Goal: Task Accomplishment & Management: Complete application form

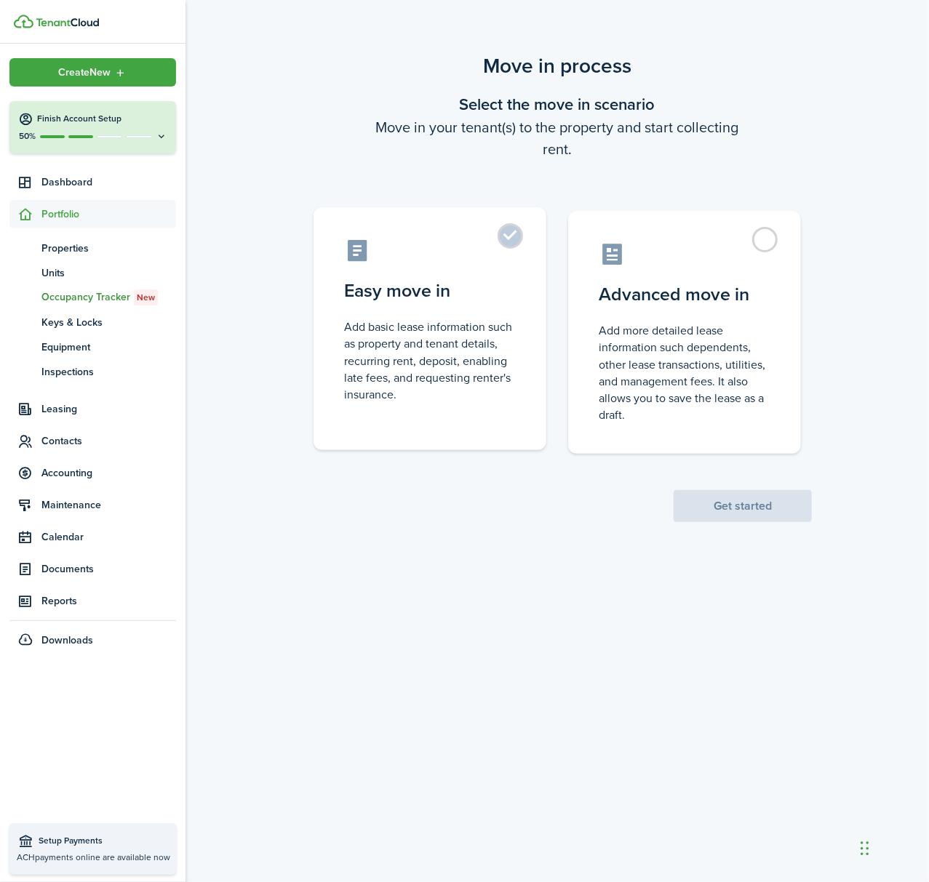
click at [524, 224] on label "Easy move in Add basic lease information such as property and tenant details, r…" at bounding box center [429, 328] width 233 height 243
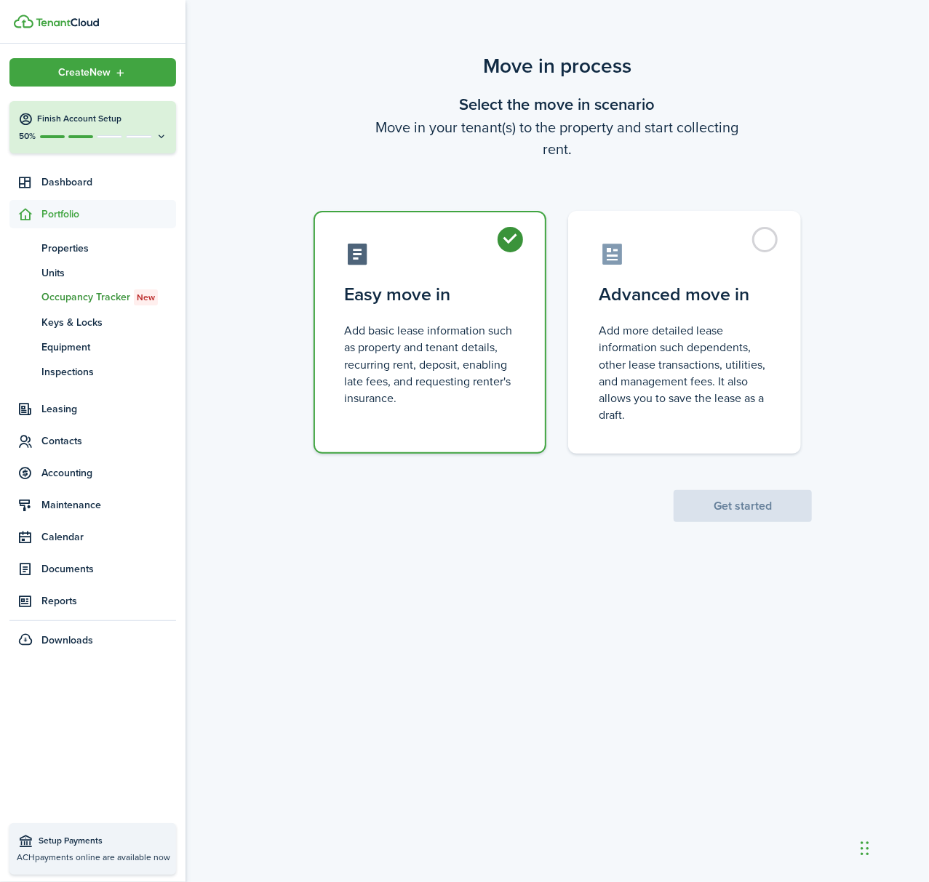
radio input "true"
click at [760, 516] on button "Get started" at bounding box center [742, 506] width 138 height 32
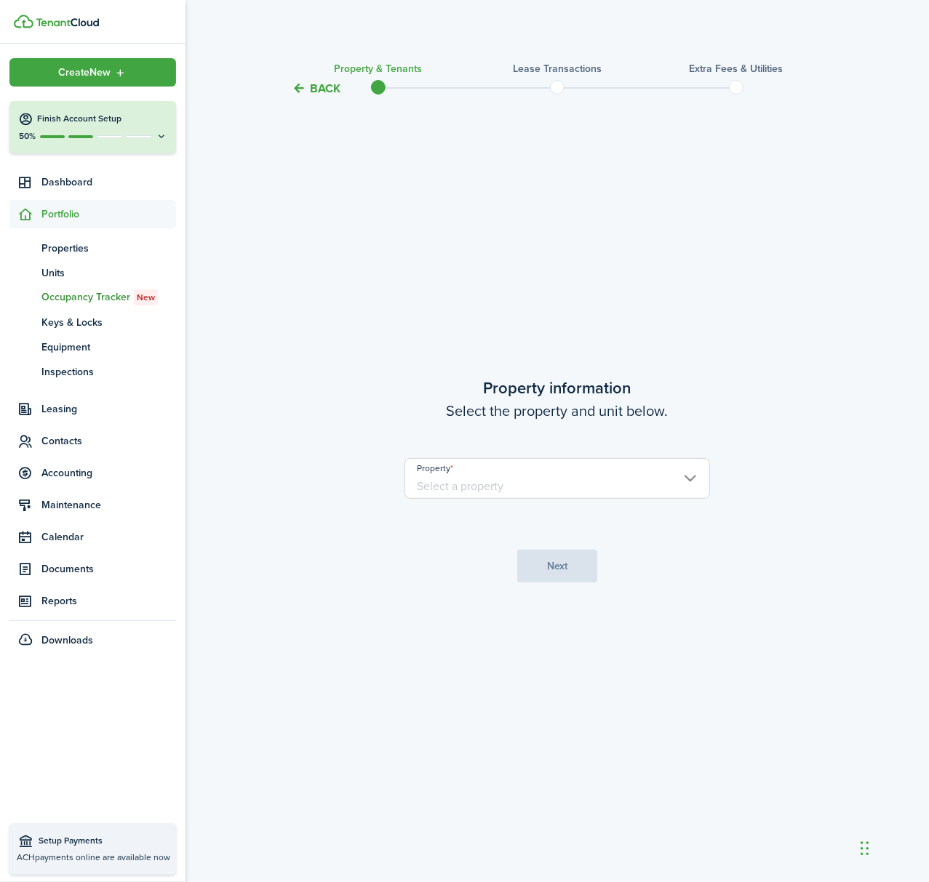
click at [541, 481] on input "Property" at bounding box center [556, 478] width 305 height 41
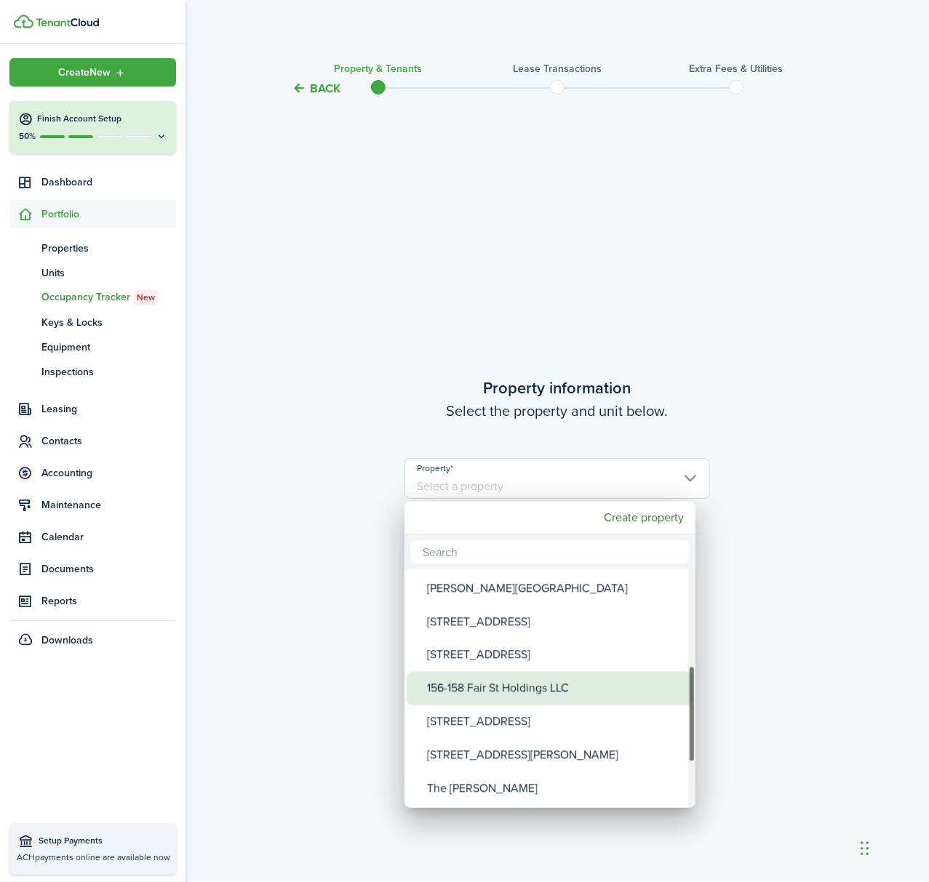
click at [531, 690] on div "156-158 Fair St Holdings LLC" at bounding box center [555, 688] width 257 height 33
type input "156-158 Fair St Holdings LLC"
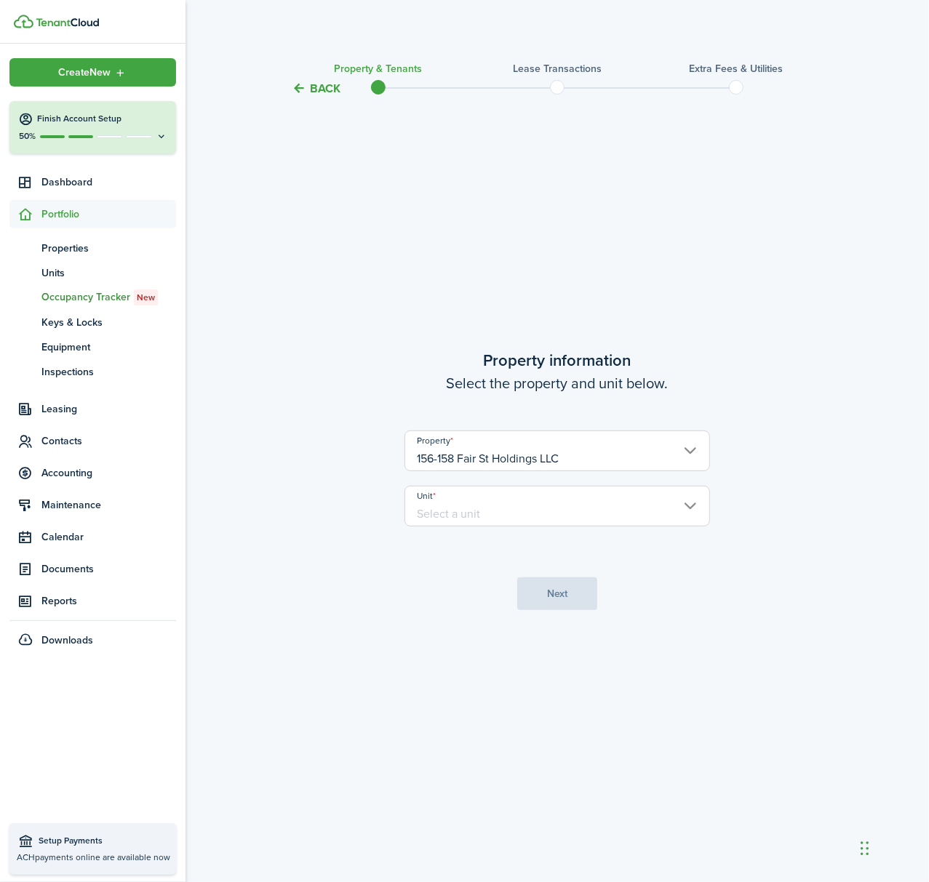
click at [483, 493] on input "Unit" at bounding box center [556, 506] width 305 height 41
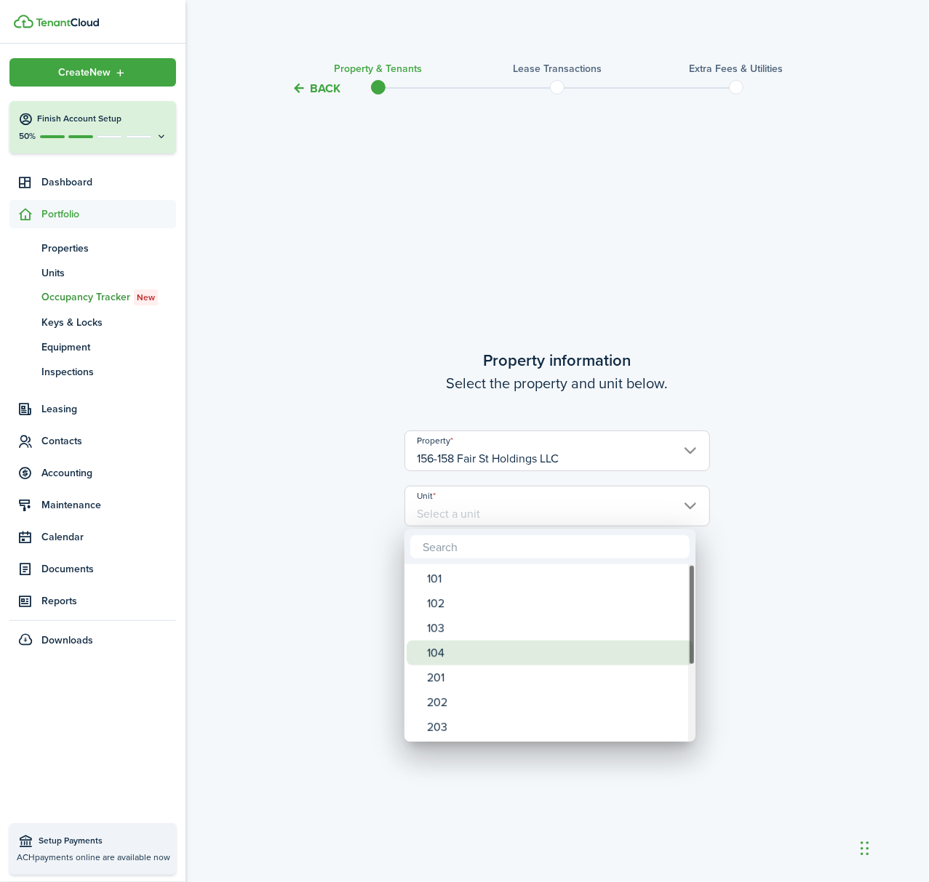
click at [461, 652] on div "104" at bounding box center [555, 653] width 257 height 25
type input "104"
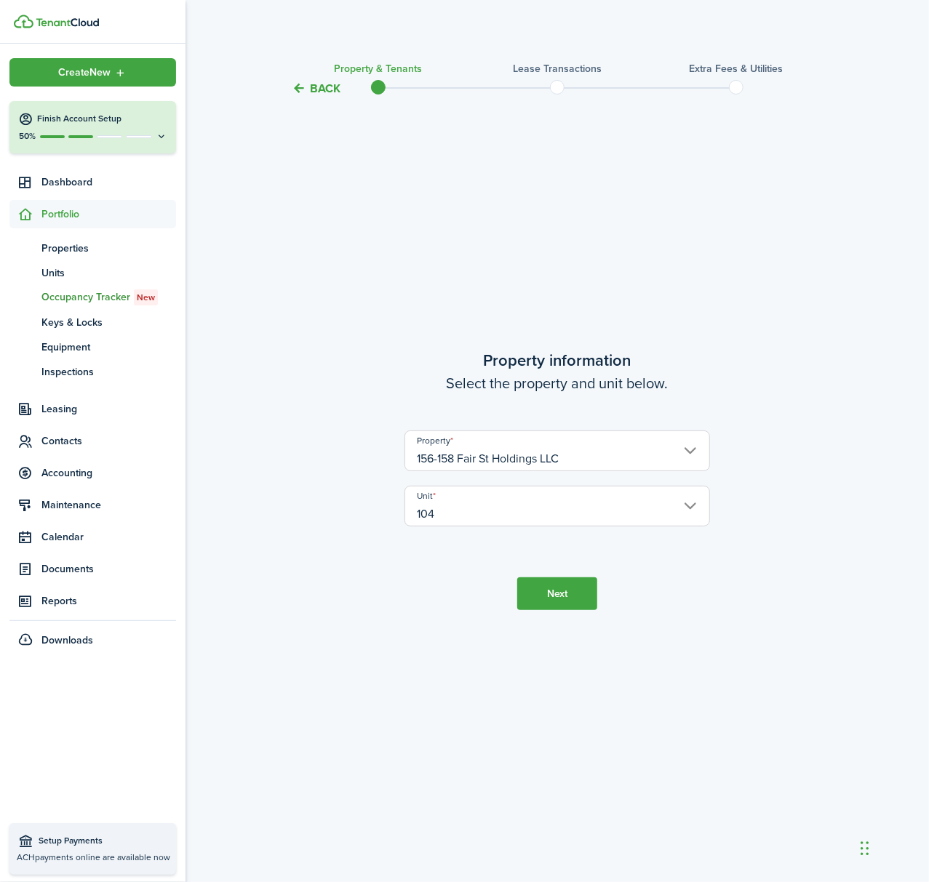
click at [565, 603] on button "Next" at bounding box center [557, 593] width 80 height 33
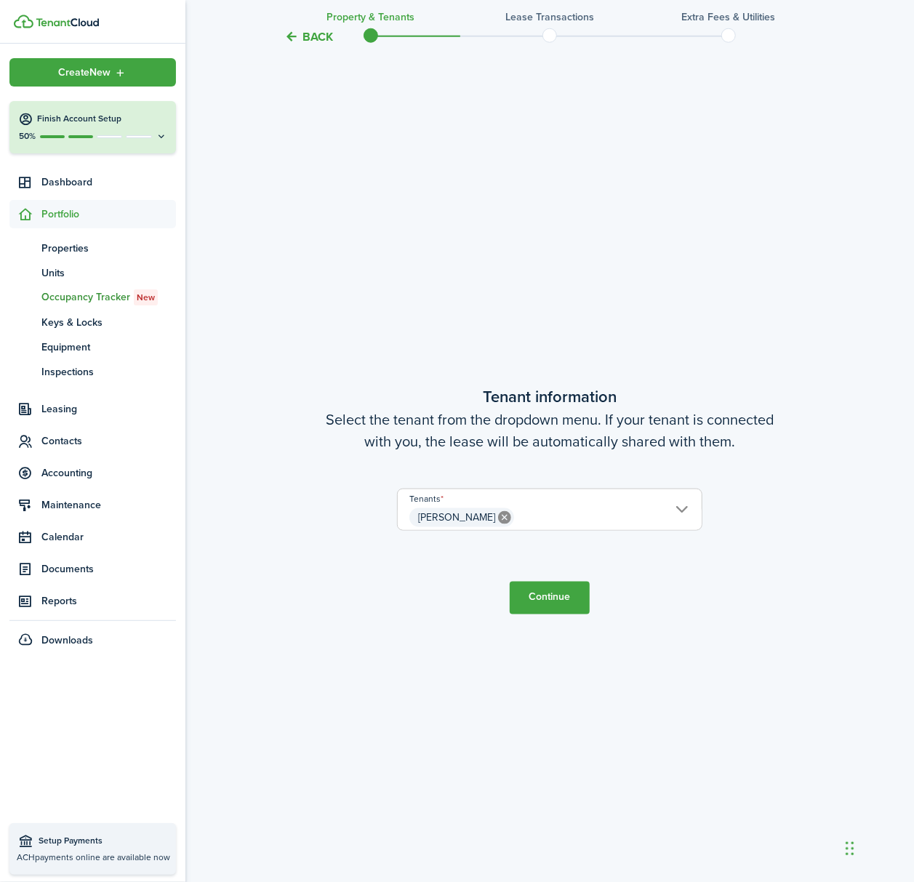
scroll to position [785, 0]
click at [577, 507] on span "[PERSON_NAME]" at bounding box center [550, 516] width 304 height 25
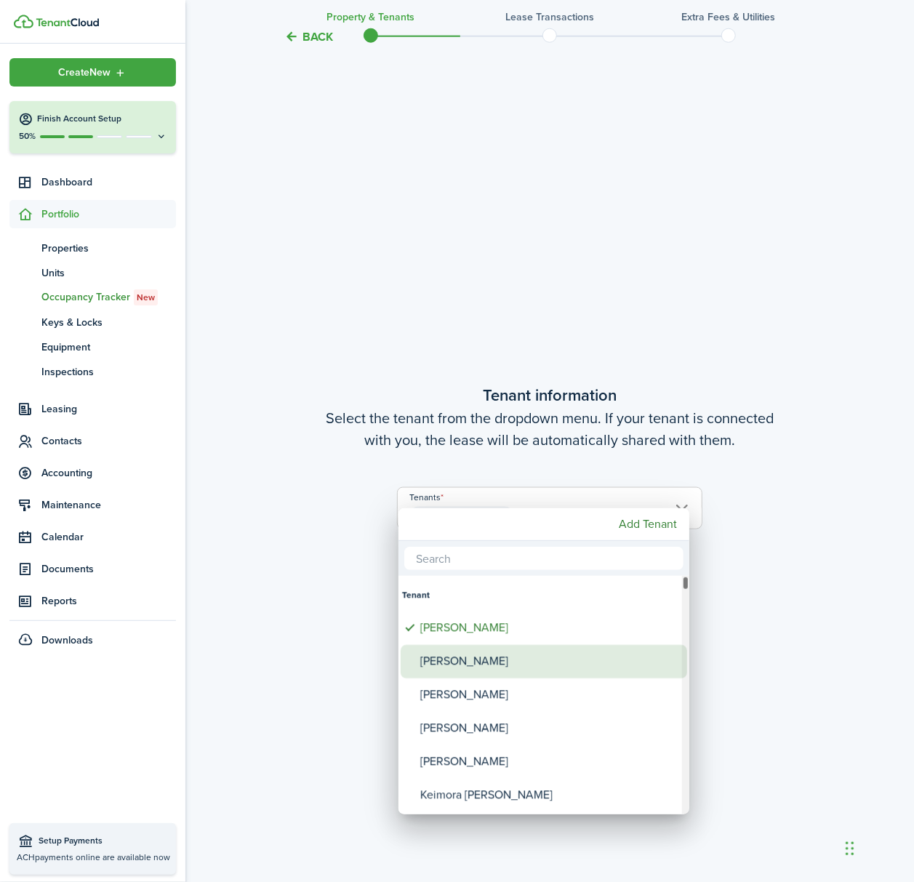
click at [594, 652] on div "[PERSON_NAME]" at bounding box center [549, 661] width 257 height 33
type input "[PERSON_NAME], [PERSON_NAME]"
click at [754, 630] on div at bounding box center [457, 441] width 1147 height 1115
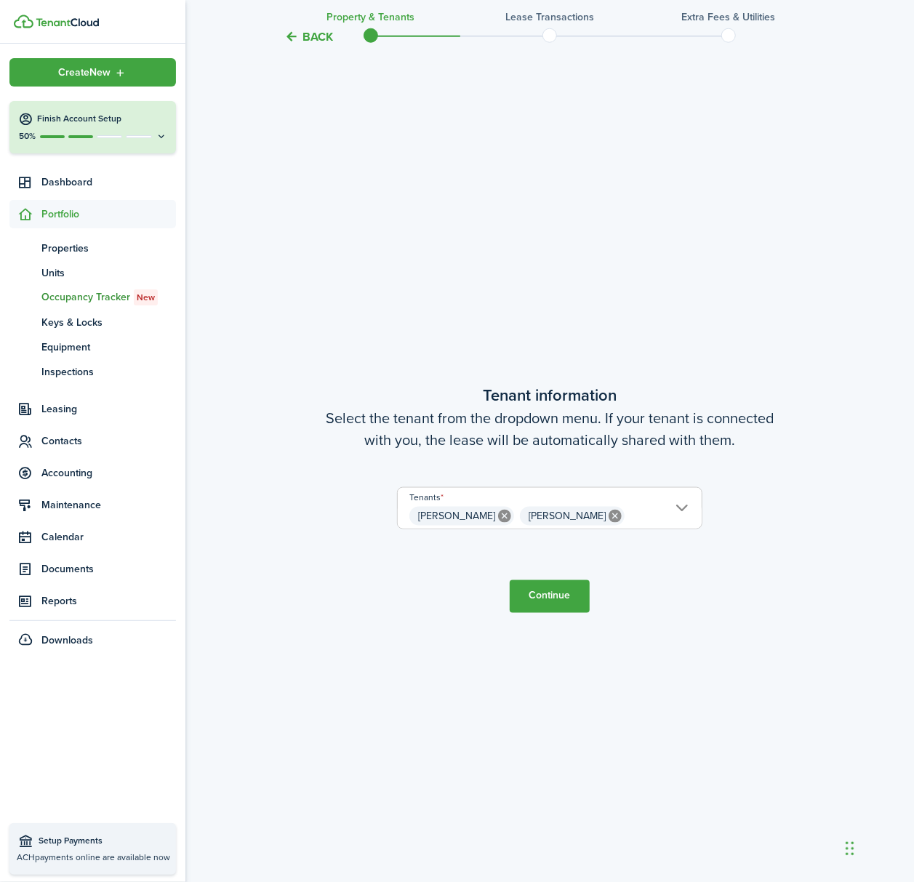
click at [564, 609] on button "Continue" at bounding box center [550, 596] width 80 height 33
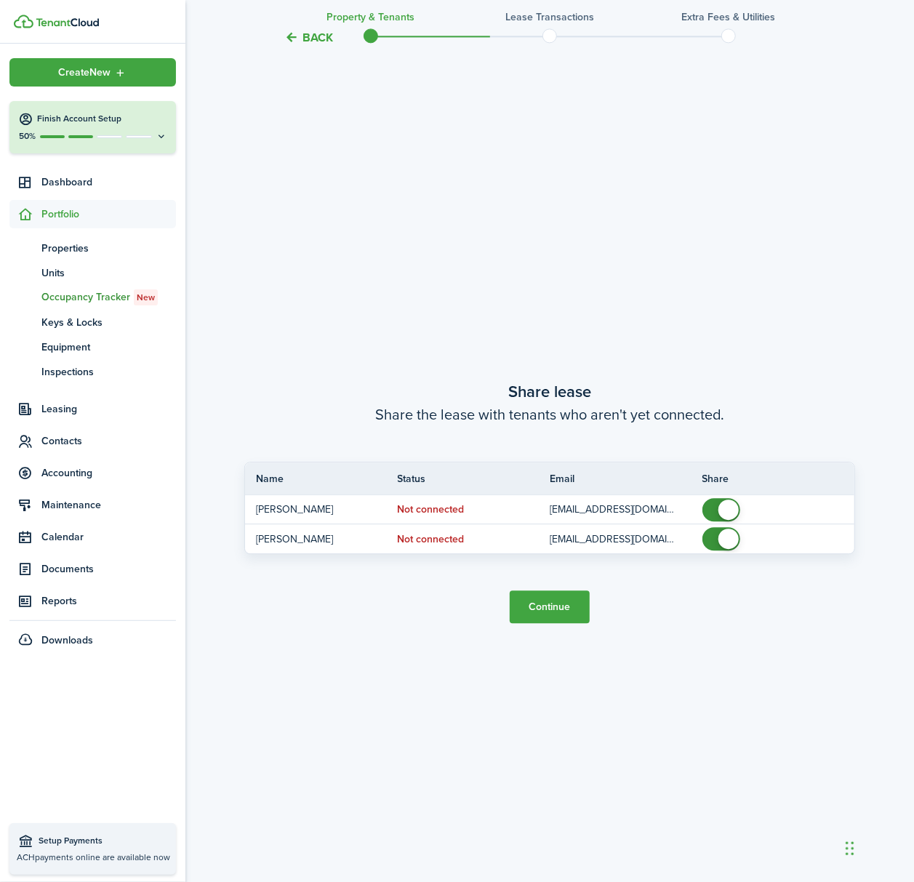
scroll to position [1668, 0]
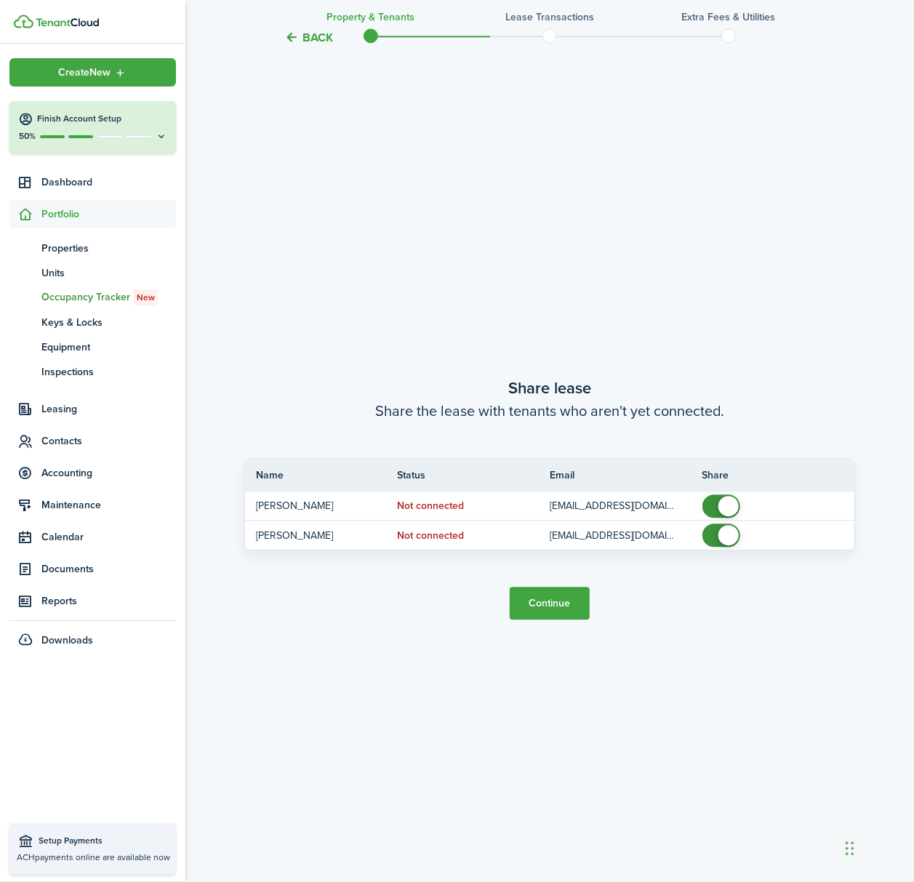
click at [553, 598] on button "Continue" at bounding box center [550, 603] width 80 height 33
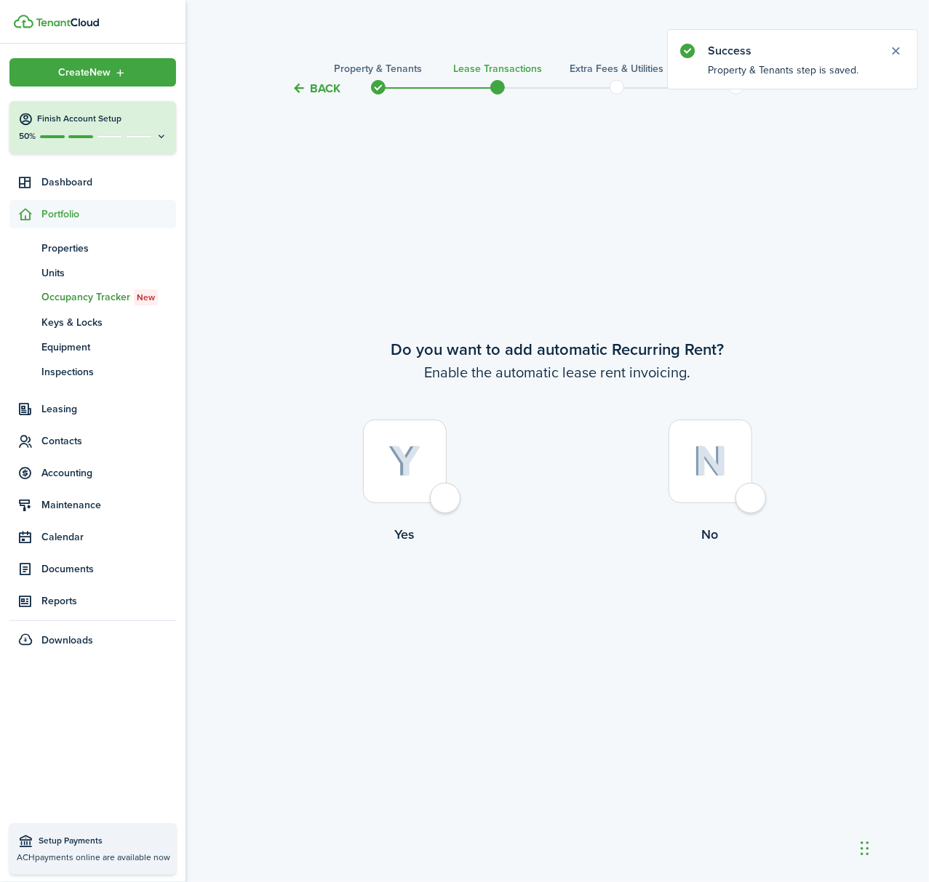
click at [431, 498] on div at bounding box center [405, 462] width 84 height 84
radio input "true"
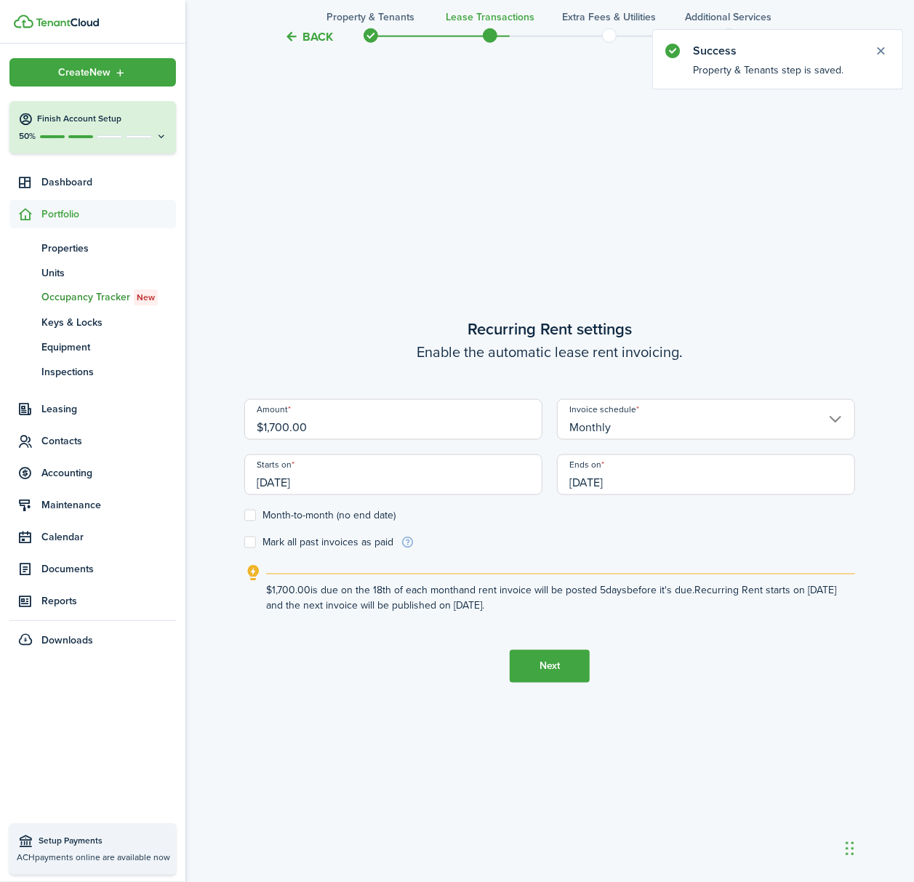
scroll to position [785, 0]
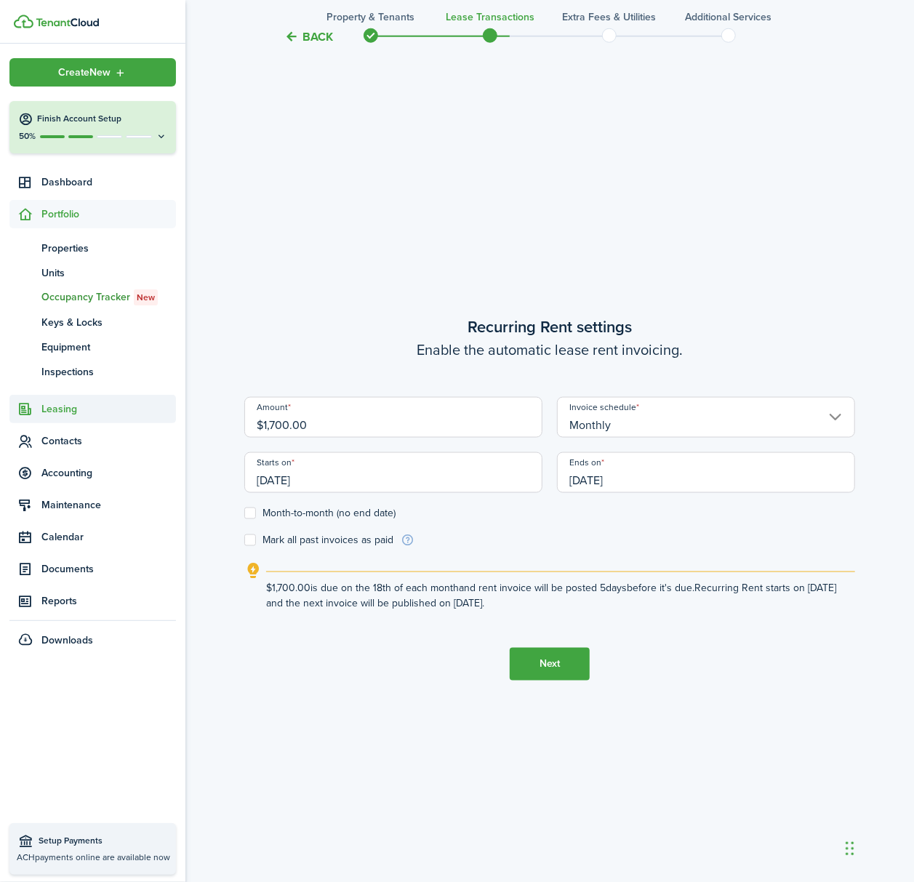
drag, startPoint x: 388, startPoint y: 410, endPoint x: 33, endPoint y: 413, distance: 354.9
type input "$1,600.00"
drag, startPoint x: 359, startPoint y: 481, endPoint x: 273, endPoint y: 480, distance: 85.1
click at [273, 480] on div "Starts on [DATE]" at bounding box center [393, 479] width 313 height 55
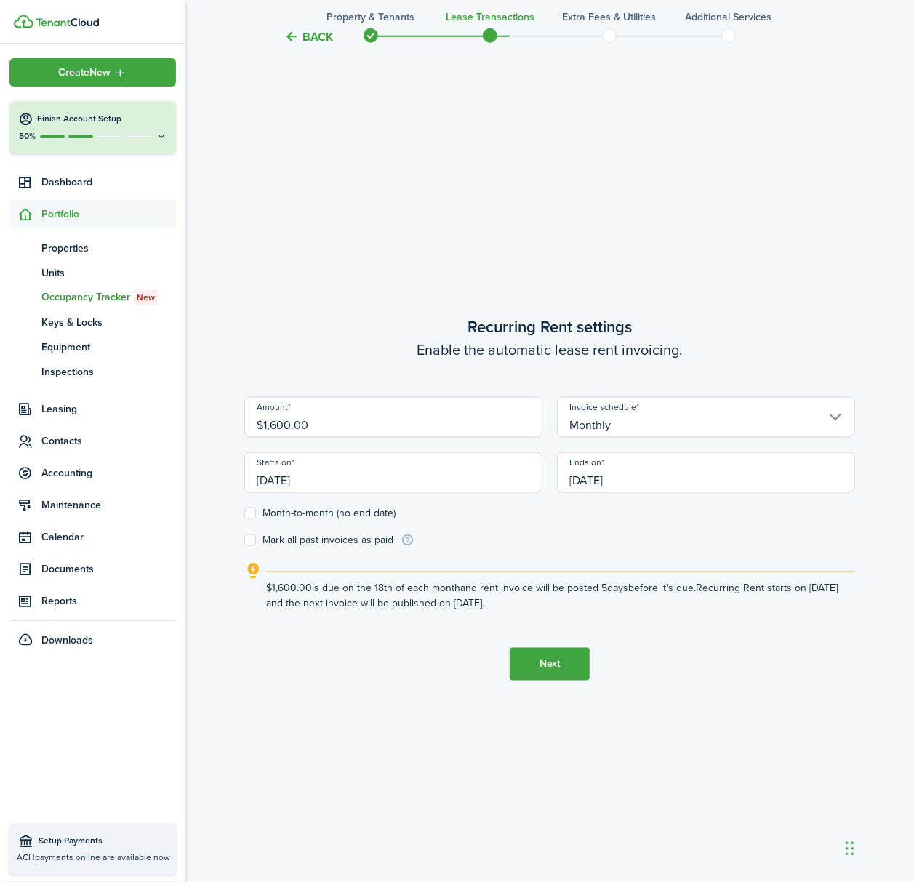
drag, startPoint x: 348, startPoint y: 475, endPoint x: 253, endPoint y: 483, distance: 94.9
click at [253, 483] on input "[DATE]" at bounding box center [393, 472] width 298 height 41
click at [269, 477] on div at bounding box center [457, 441] width 1147 height 1115
click at [297, 484] on input "[DATE]" at bounding box center [393, 472] width 298 height 41
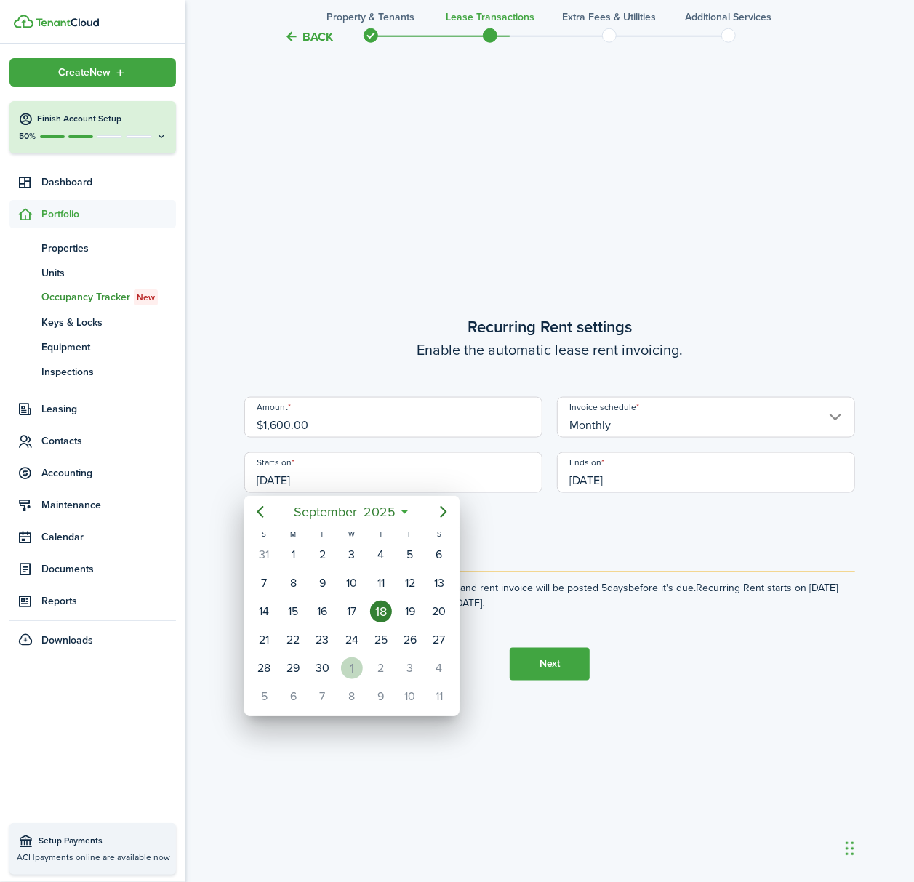
click at [356, 664] on div "1" at bounding box center [352, 668] width 22 height 22
type input "[DATE]"
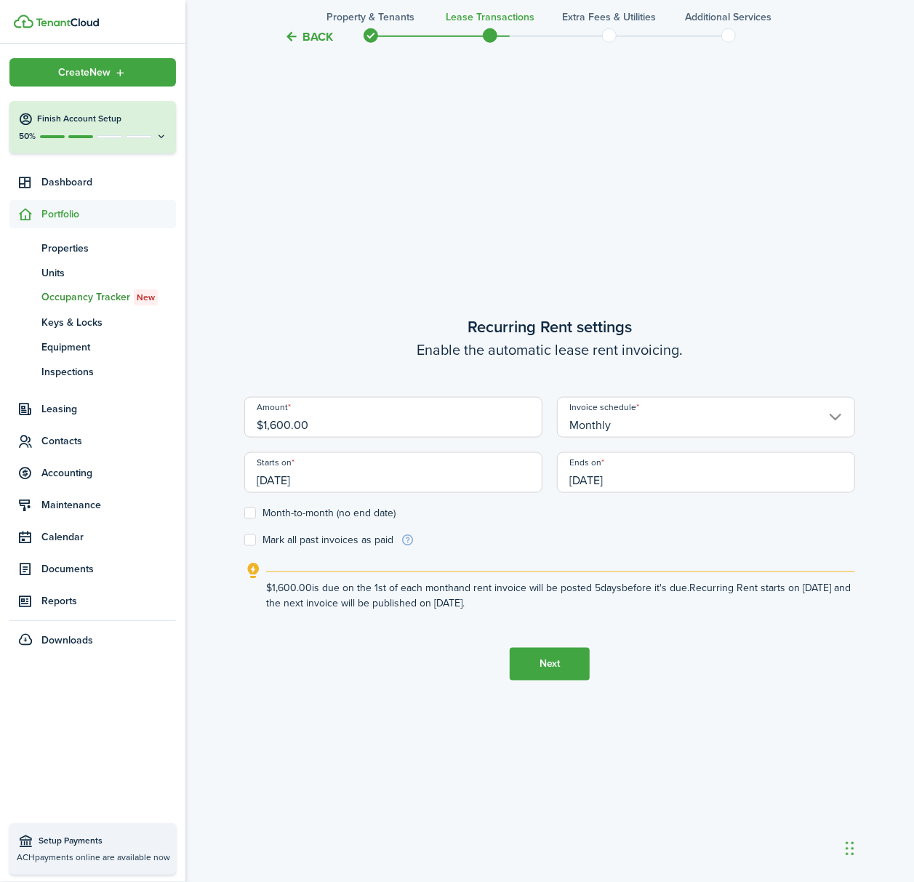
click at [608, 477] on input "[DATE]" at bounding box center [706, 472] width 298 height 41
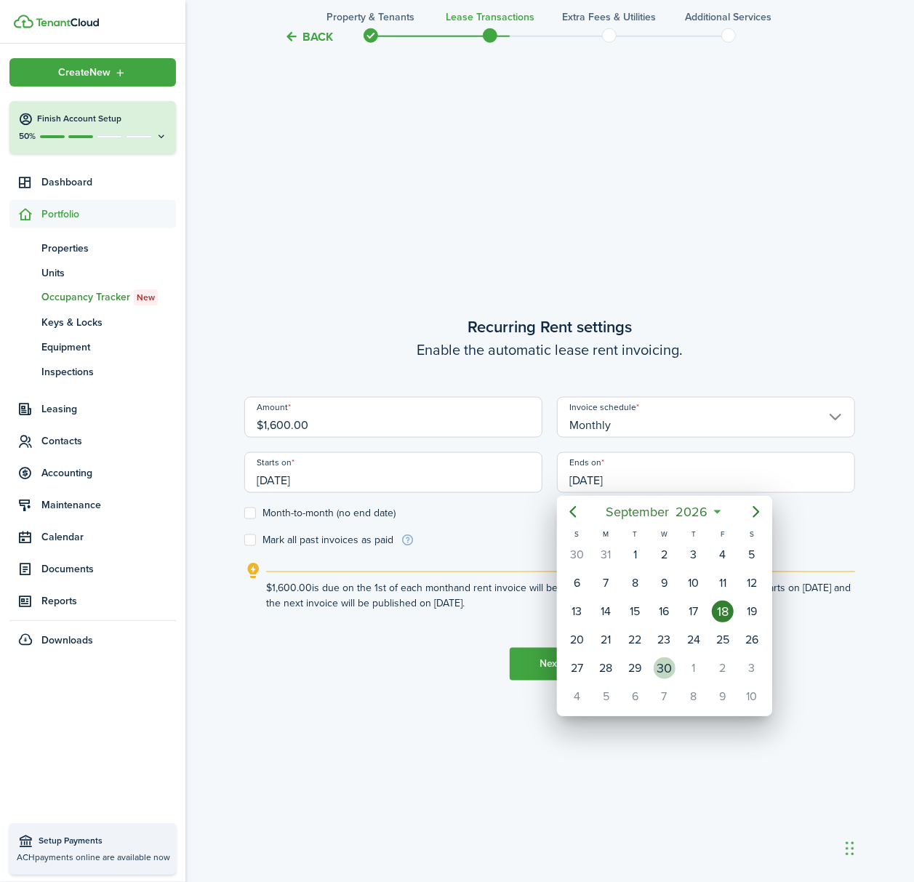
click at [660, 662] on div "30" at bounding box center [665, 668] width 22 height 22
type input "[DATE]"
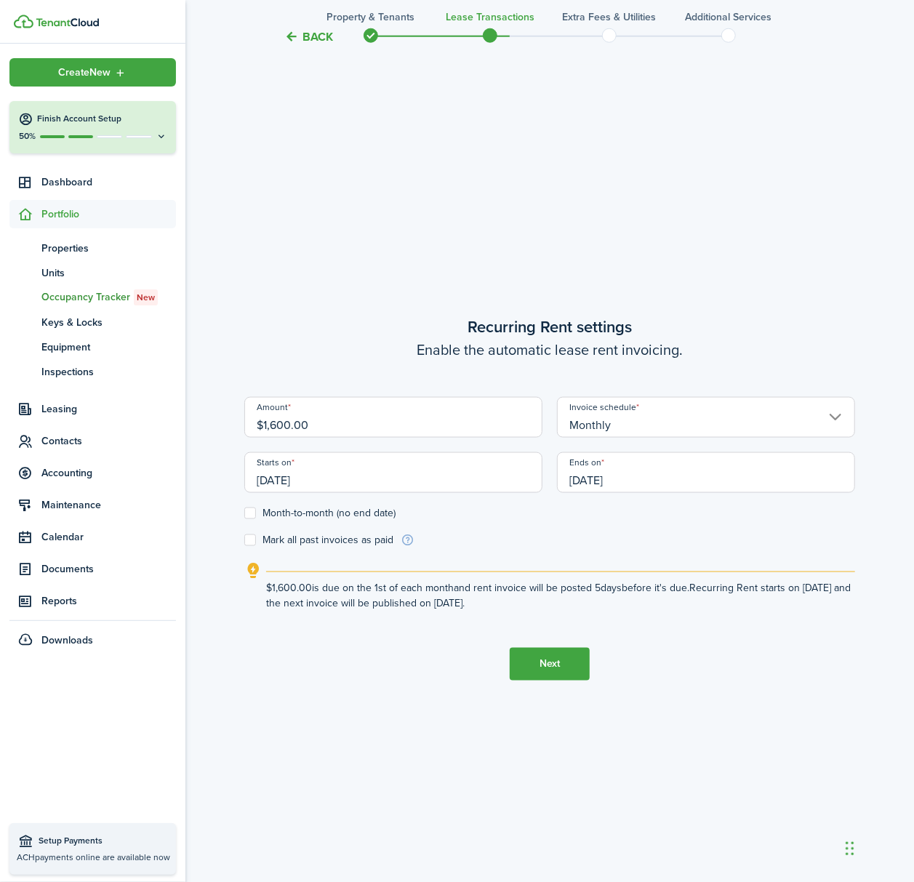
click at [544, 662] on button "Next" at bounding box center [550, 664] width 80 height 33
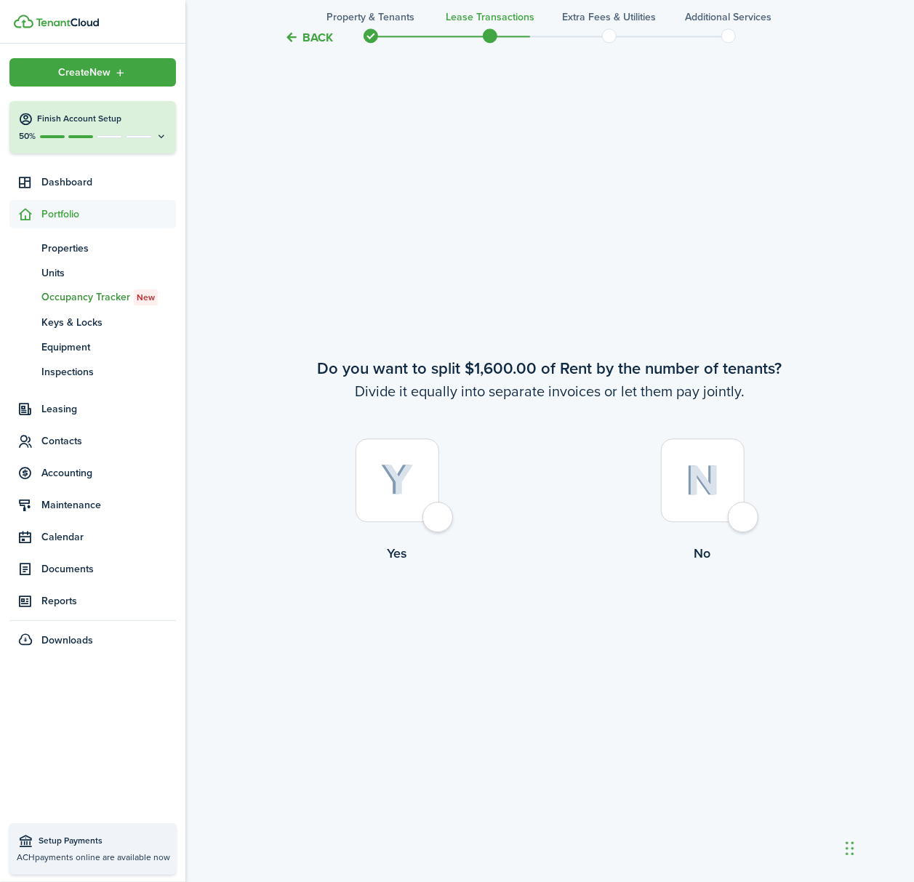
click at [428, 521] on div at bounding box center [398, 481] width 84 height 84
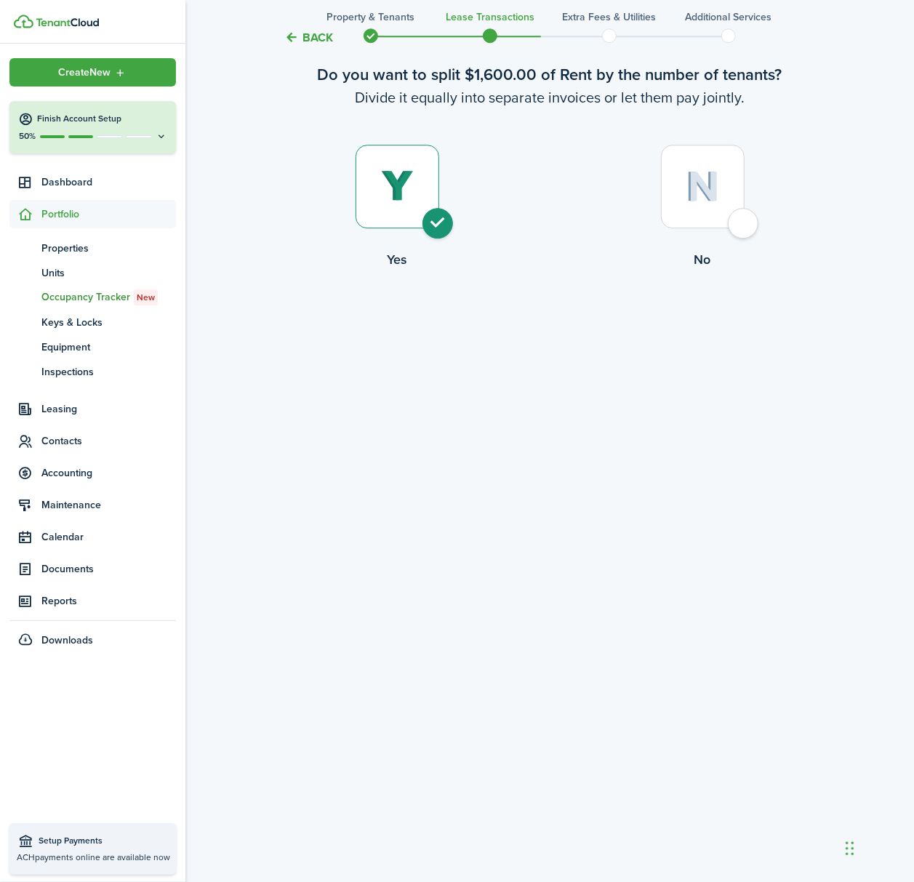
scroll to position [1871, 0]
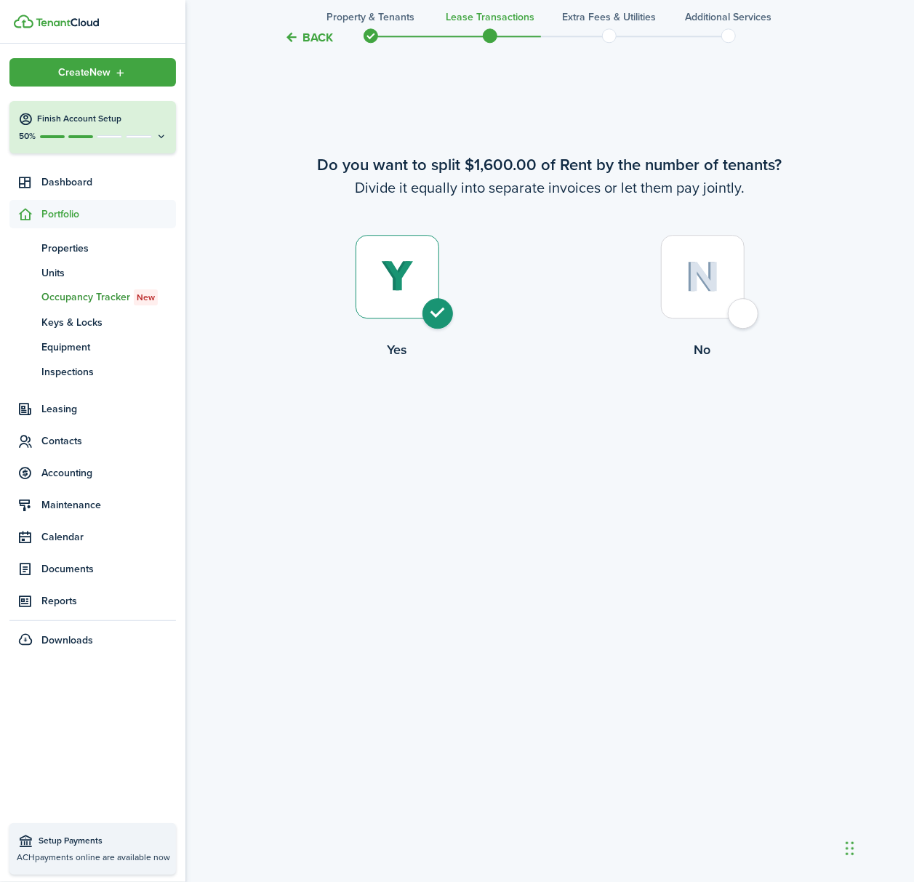
click at [742, 313] on div at bounding box center [703, 277] width 84 height 84
radio input "false"
radio input "true"
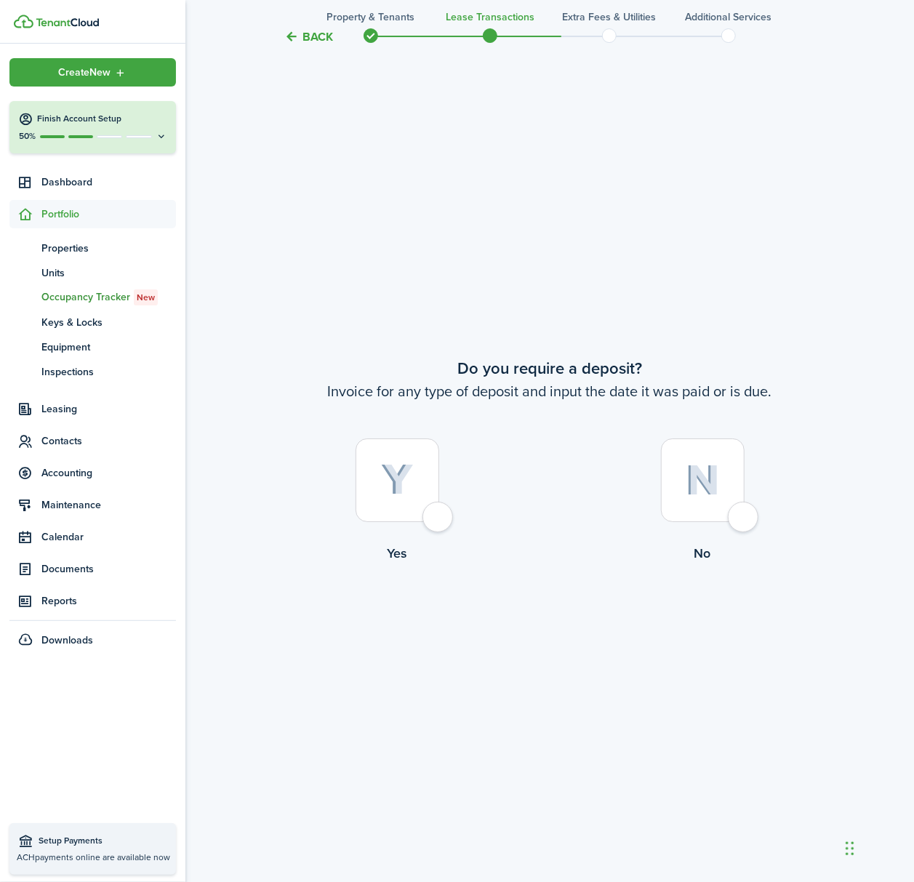
click at [439, 521] on div at bounding box center [398, 481] width 84 height 84
radio input "true"
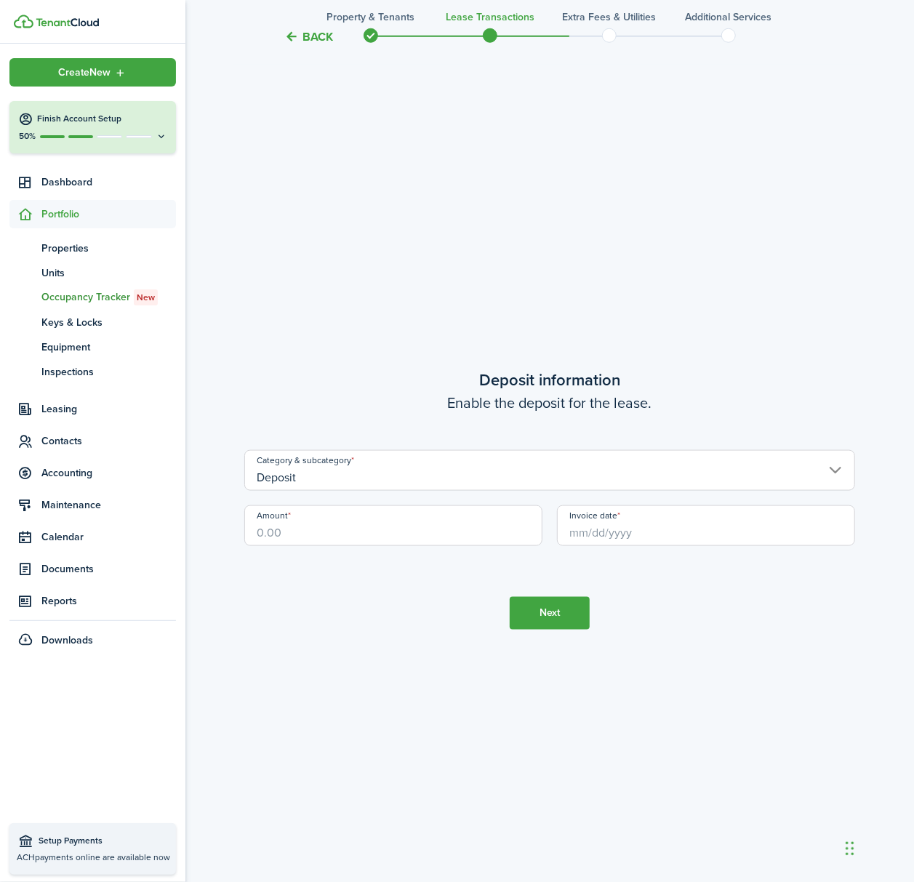
scroll to position [3433, 0]
click at [348, 529] on input "Amount" at bounding box center [393, 524] width 298 height 41
click at [628, 524] on input "Invoice date" at bounding box center [706, 524] width 298 height 41
type input "$2,400.00"
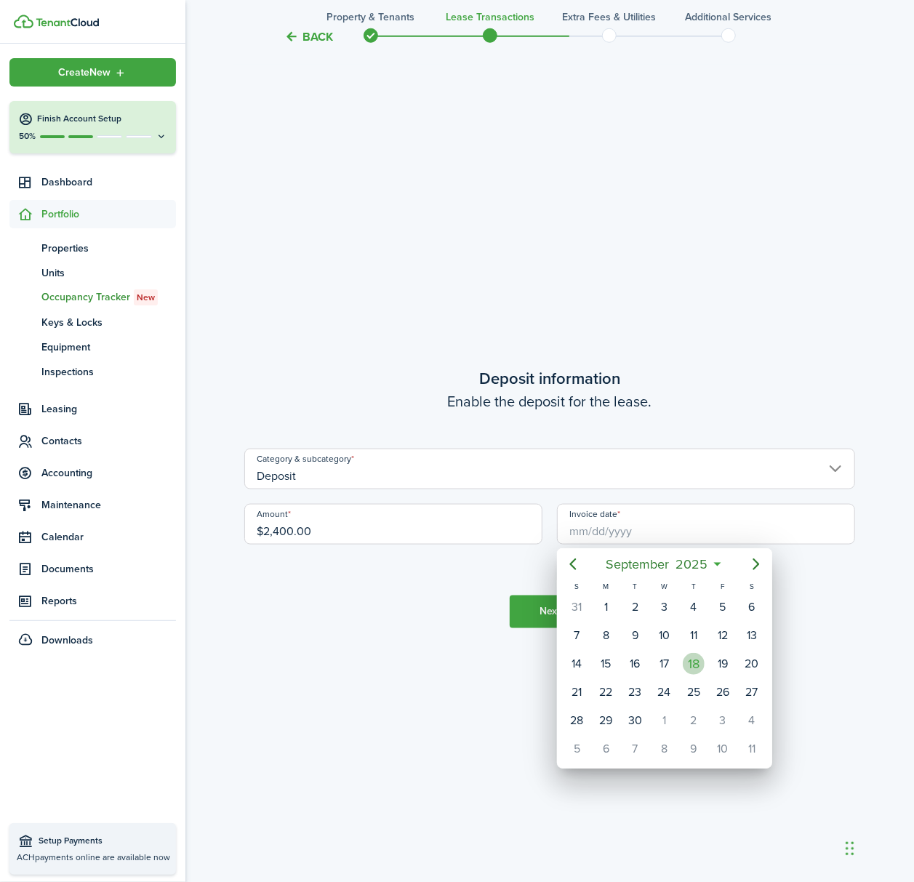
click at [703, 664] on div "18" at bounding box center [694, 664] width 22 height 22
type input "[DATE]"
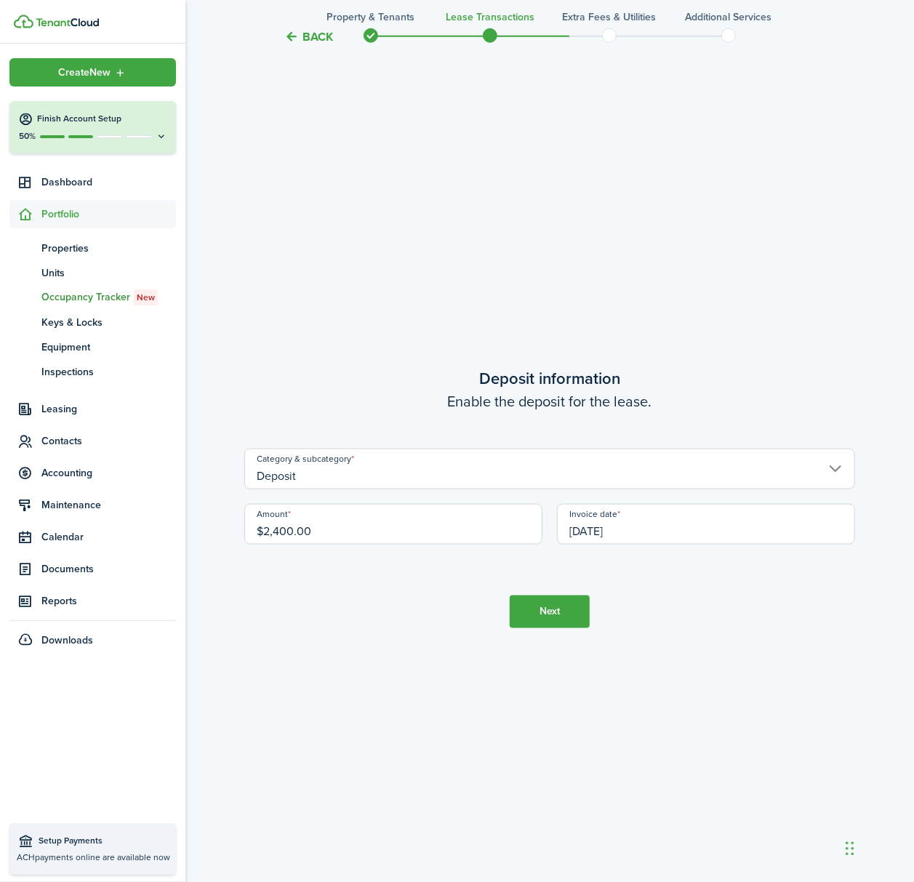
click at [565, 624] on button "Next" at bounding box center [550, 612] width 80 height 33
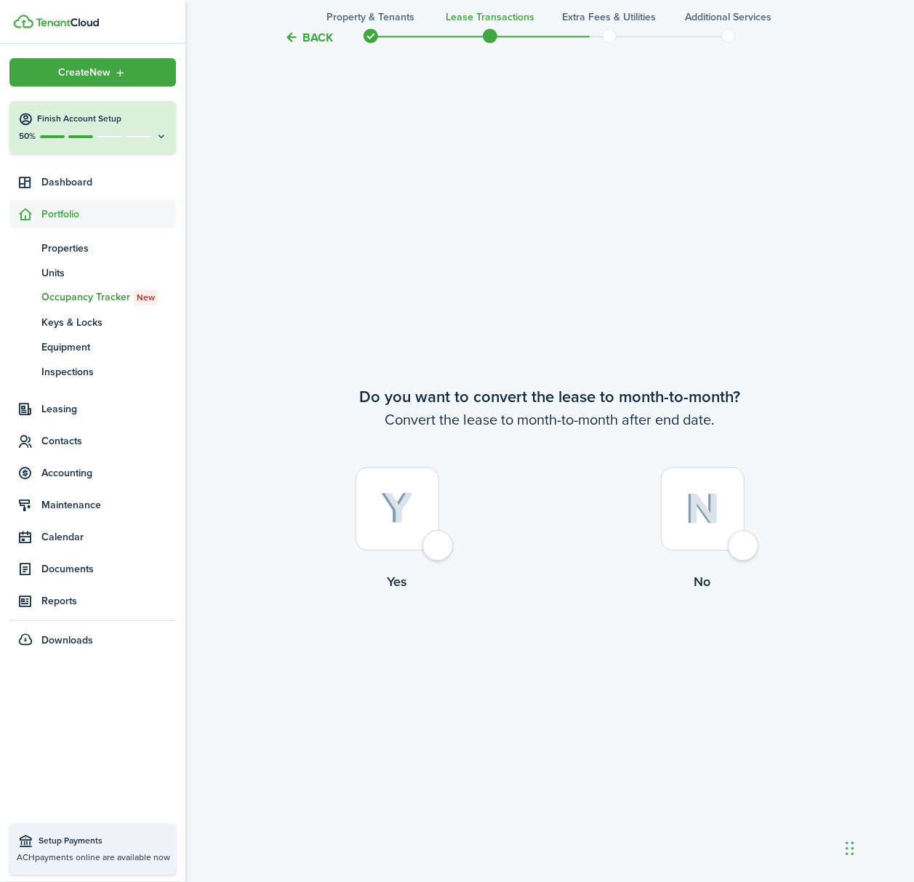
scroll to position [4315, 0]
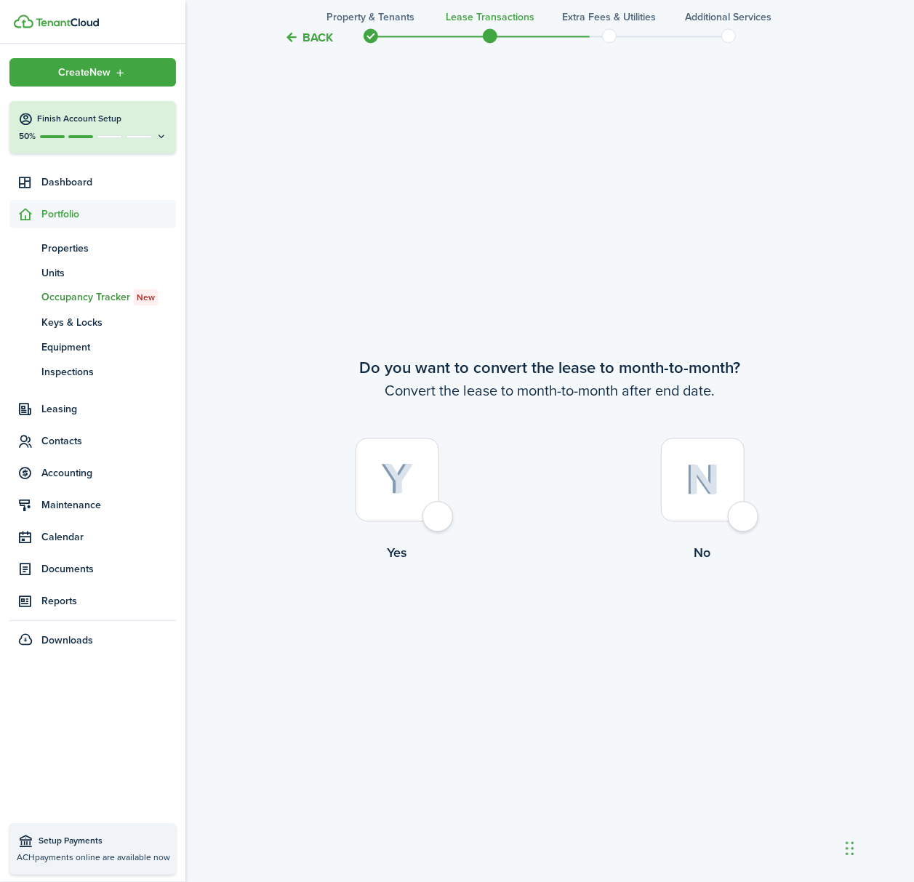
click at [439, 521] on div at bounding box center [398, 480] width 84 height 84
radio input "true"
click at [548, 633] on button "Continue" at bounding box center [550, 622] width 80 height 33
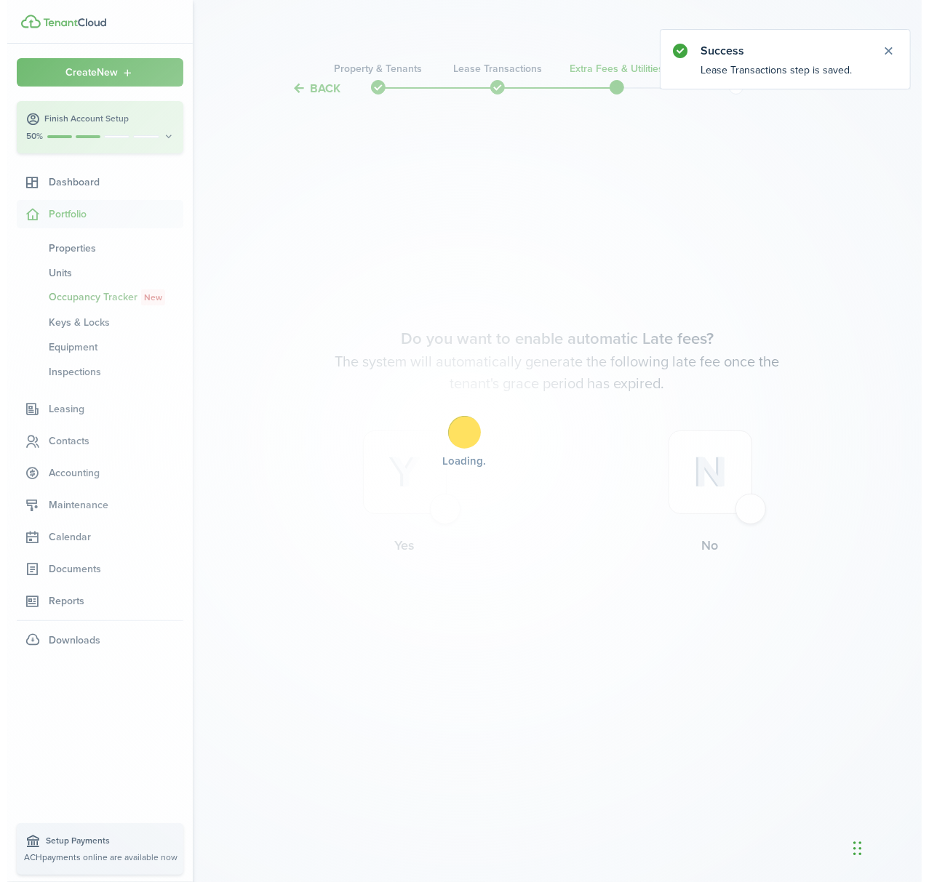
scroll to position [0, 0]
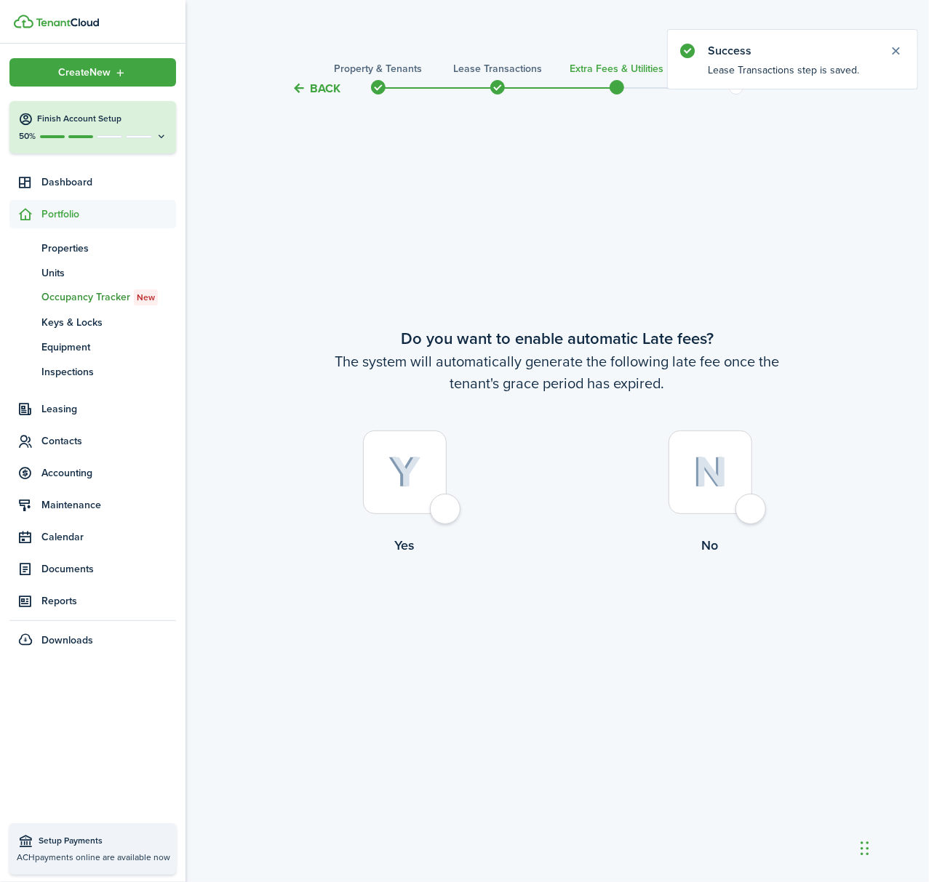
click at [444, 513] on div at bounding box center [405, 473] width 84 height 84
radio input "true"
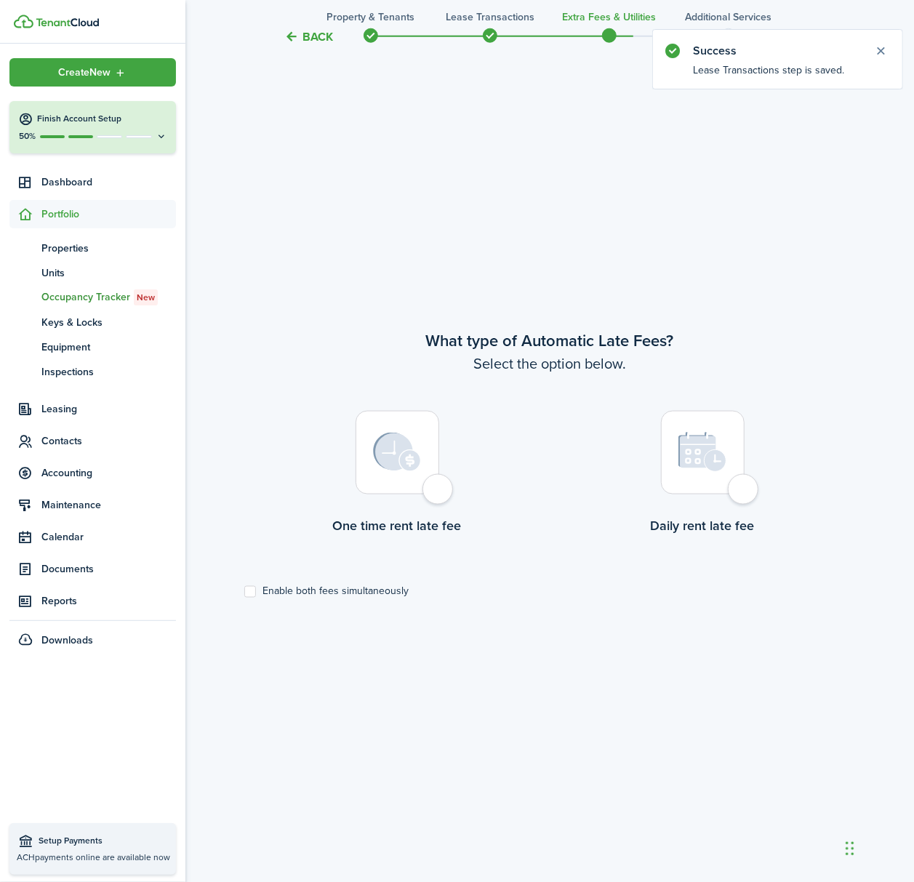
click at [428, 495] on div at bounding box center [398, 453] width 84 height 84
radio input "true"
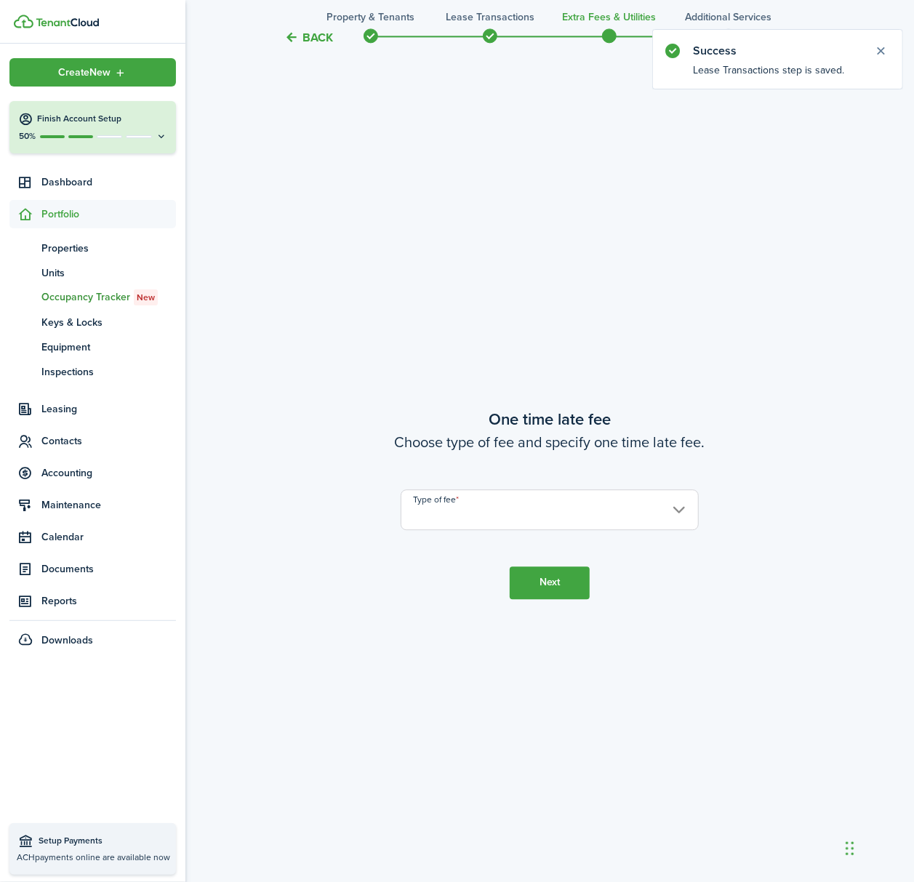
scroll to position [1668, 0]
click at [483, 522] on input "Type of fee" at bounding box center [550, 504] width 298 height 41
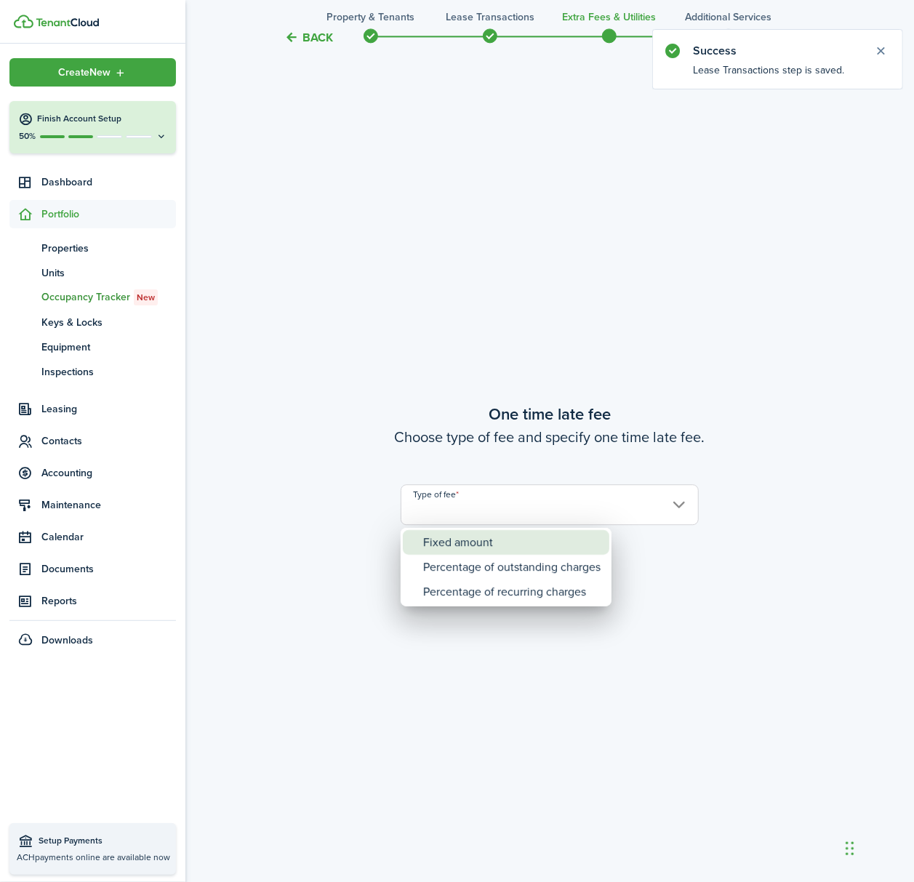
click at [501, 530] on div "Fixed amount" at bounding box center [511, 542] width 177 height 25
type input "Fixed amount"
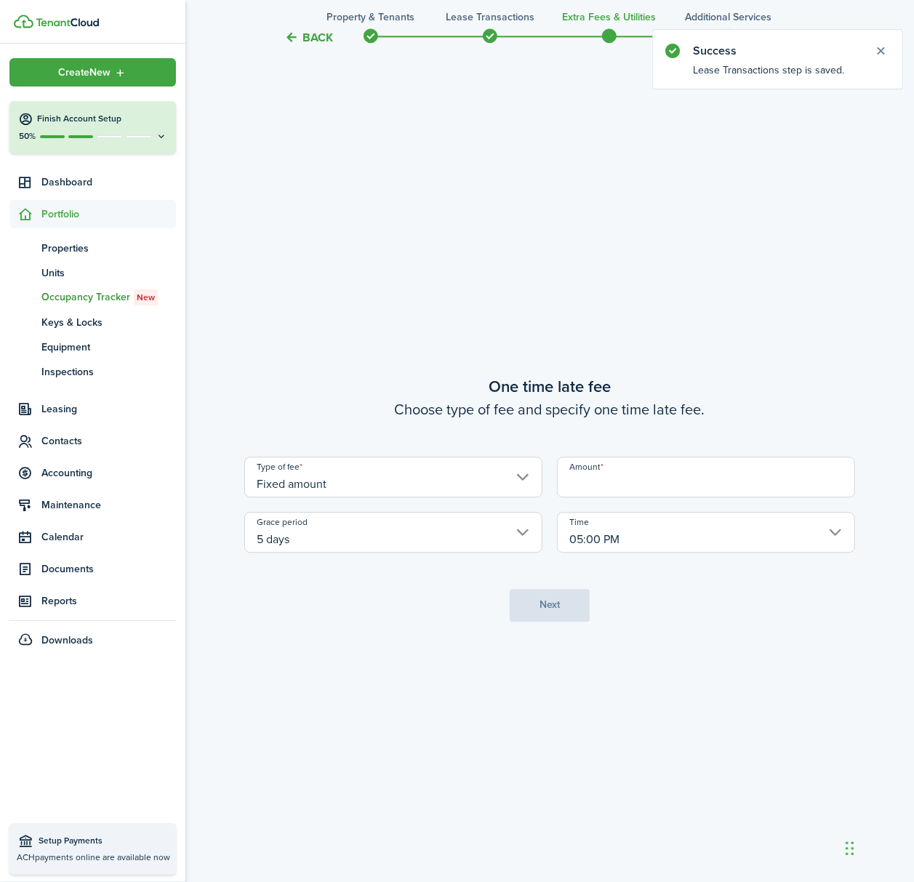
click at [612, 486] on input "Amount" at bounding box center [706, 477] width 298 height 41
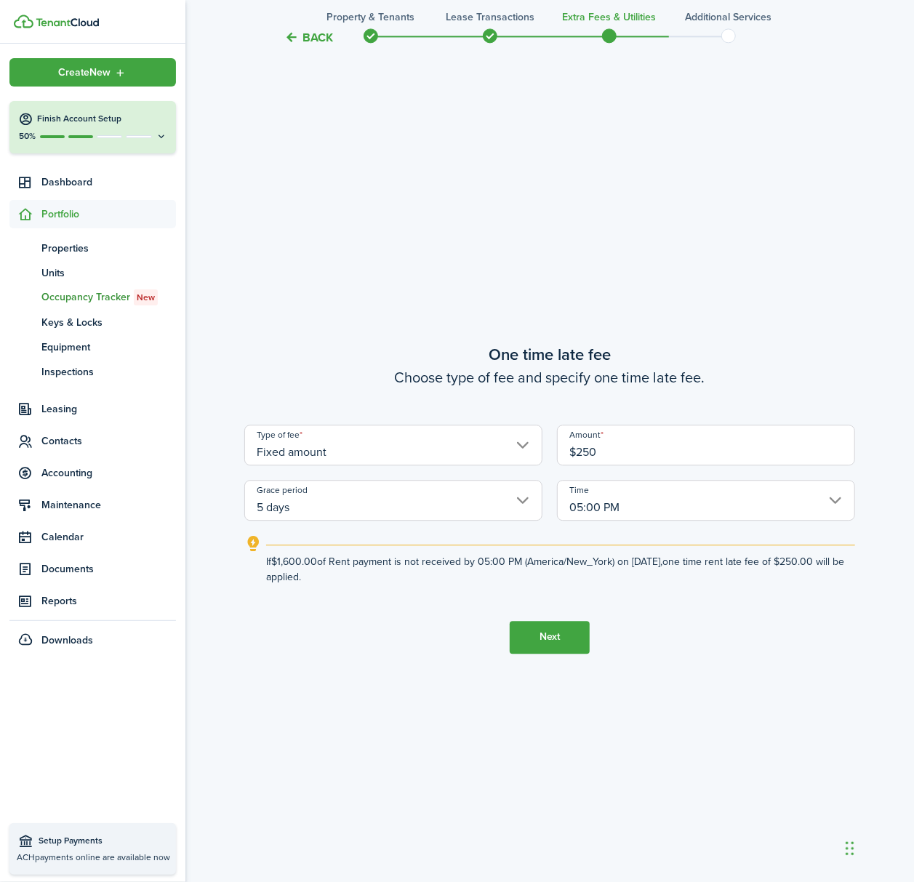
type input "$250.00"
click at [543, 646] on button "Next" at bounding box center [550, 637] width 80 height 33
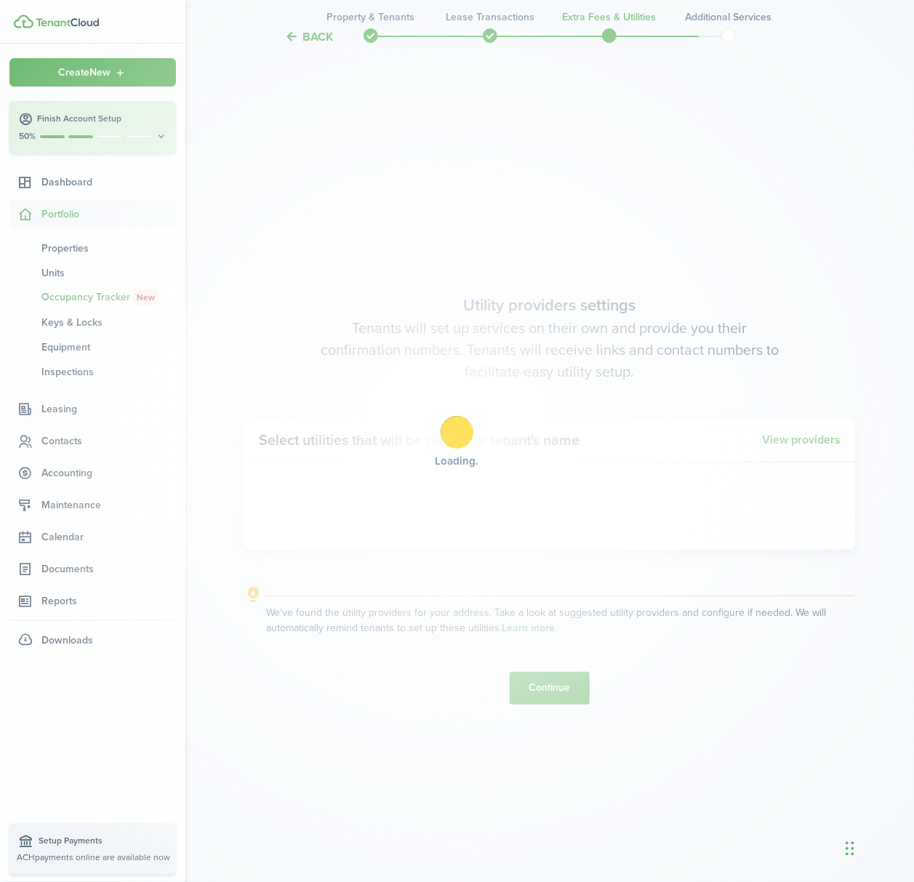
scroll to position [2550, 0]
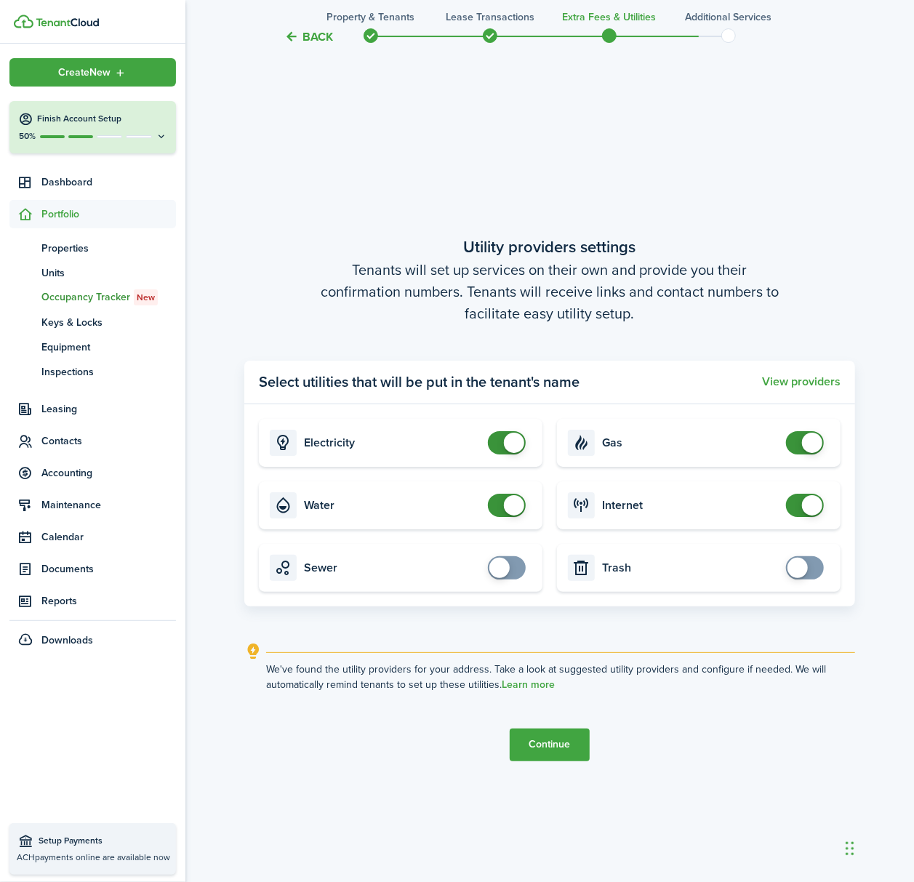
click at [557, 743] on button "Continue" at bounding box center [550, 745] width 80 height 33
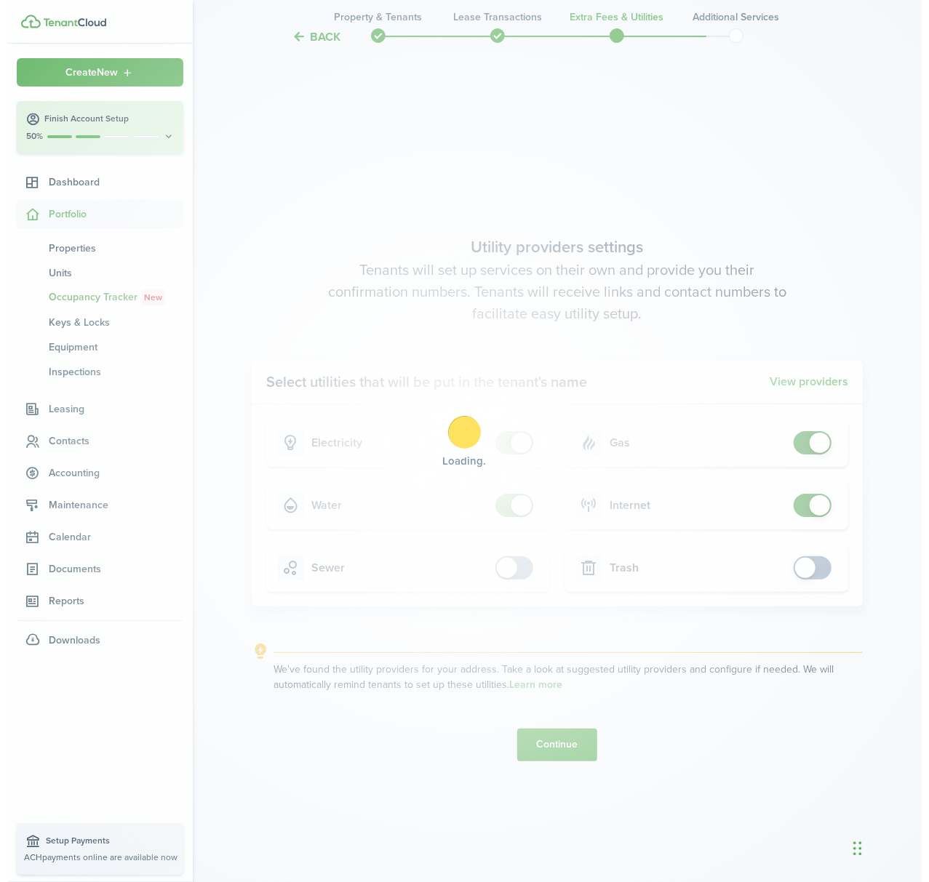
scroll to position [0, 0]
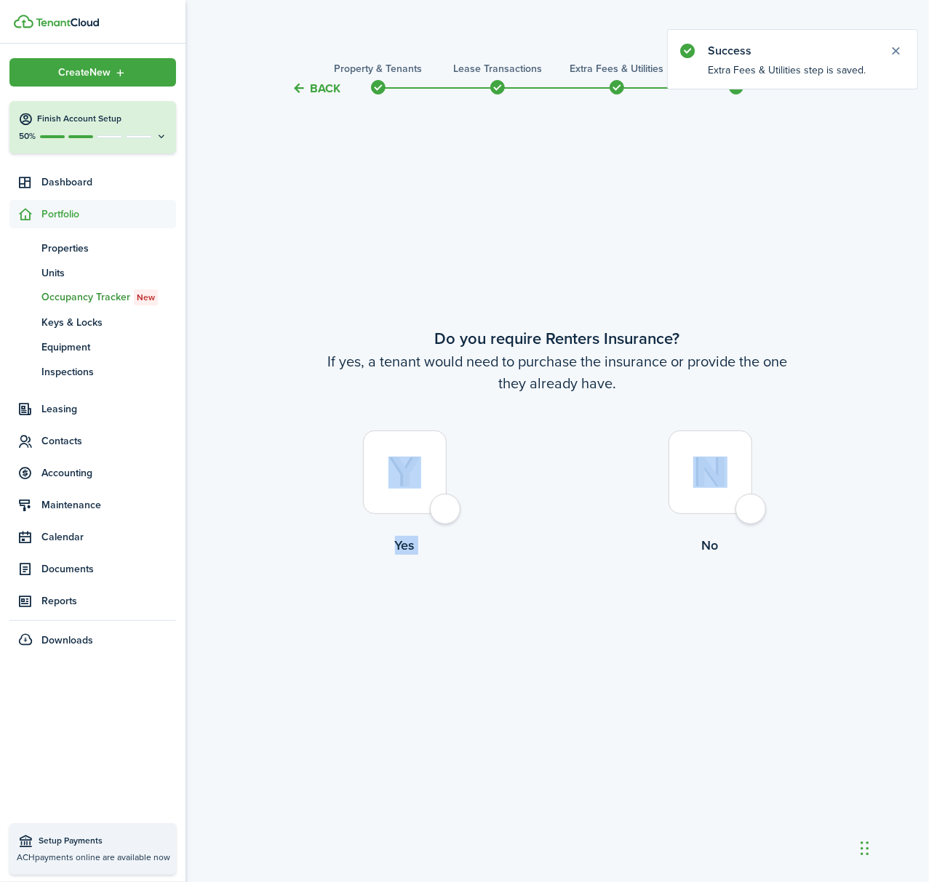
drag, startPoint x: 448, startPoint y: 511, endPoint x: 711, endPoint y: 516, distance: 263.3
click at [685, 525] on control-radio-group "Yes No" at bounding box center [557, 497] width 611 height 132
click at [752, 513] on div at bounding box center [710, 473] width 84 height 84
radio input "true"
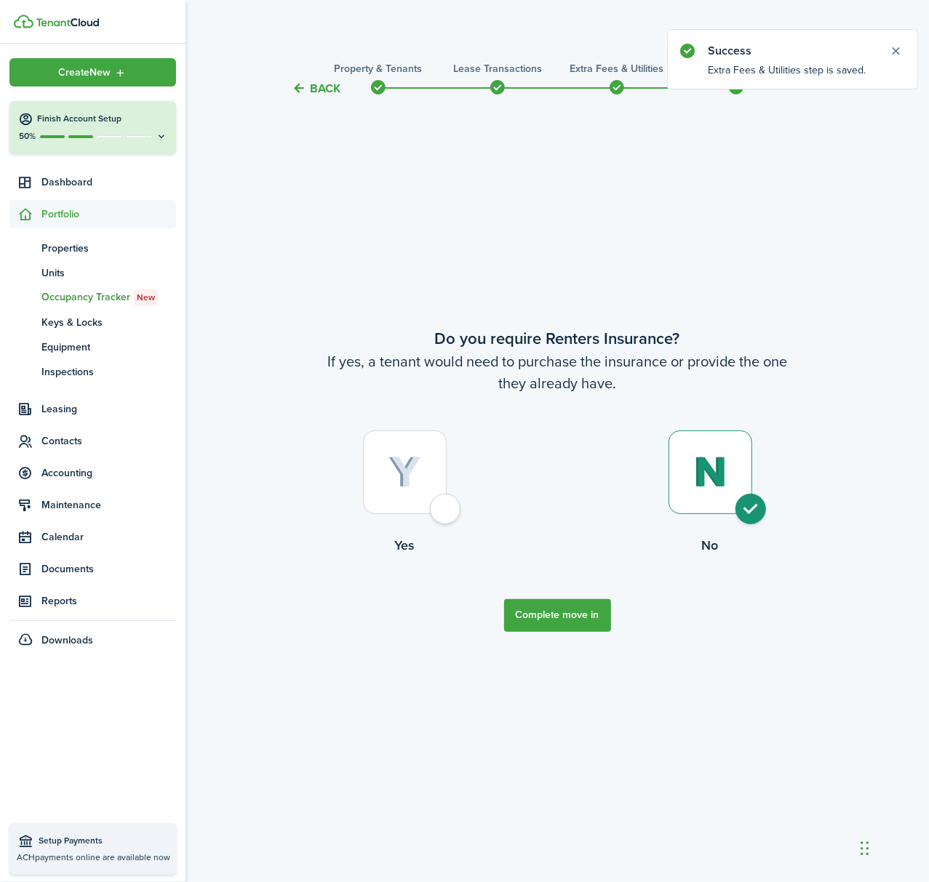
click at [573, 605] on button "Complete move in" at bounding box center [557, 615] width 107 height 33
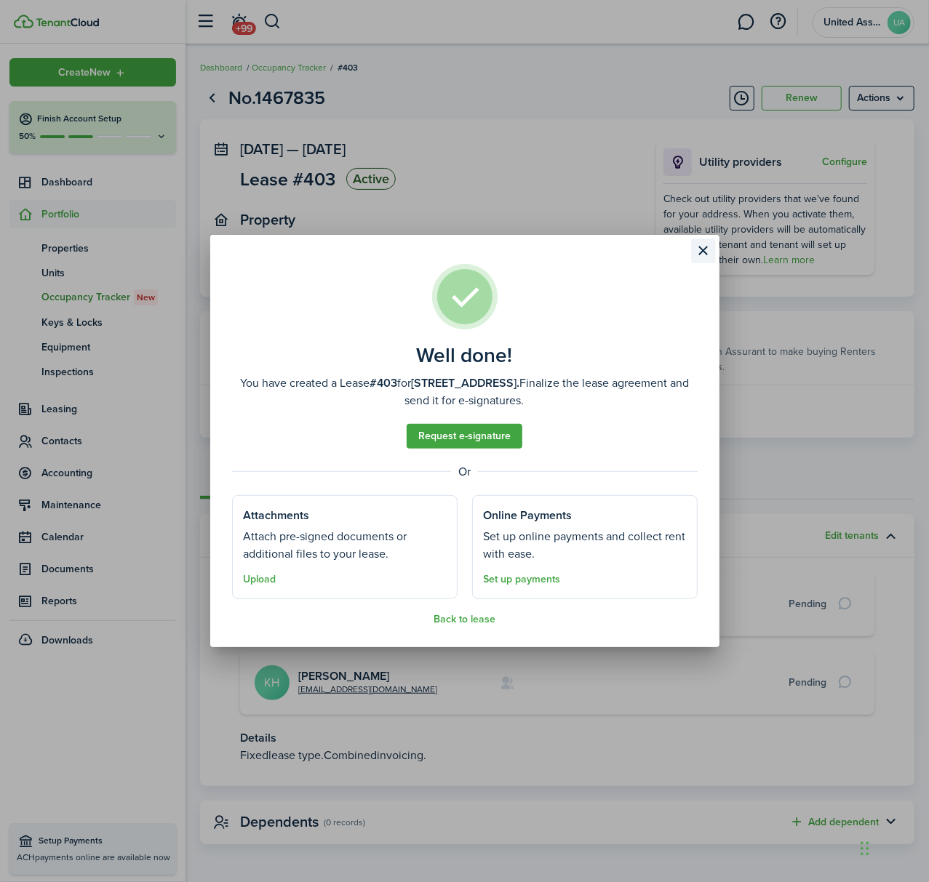
click at [708, 248] on button "Close modal" at bounding box center [703, 251] width 25 height 25
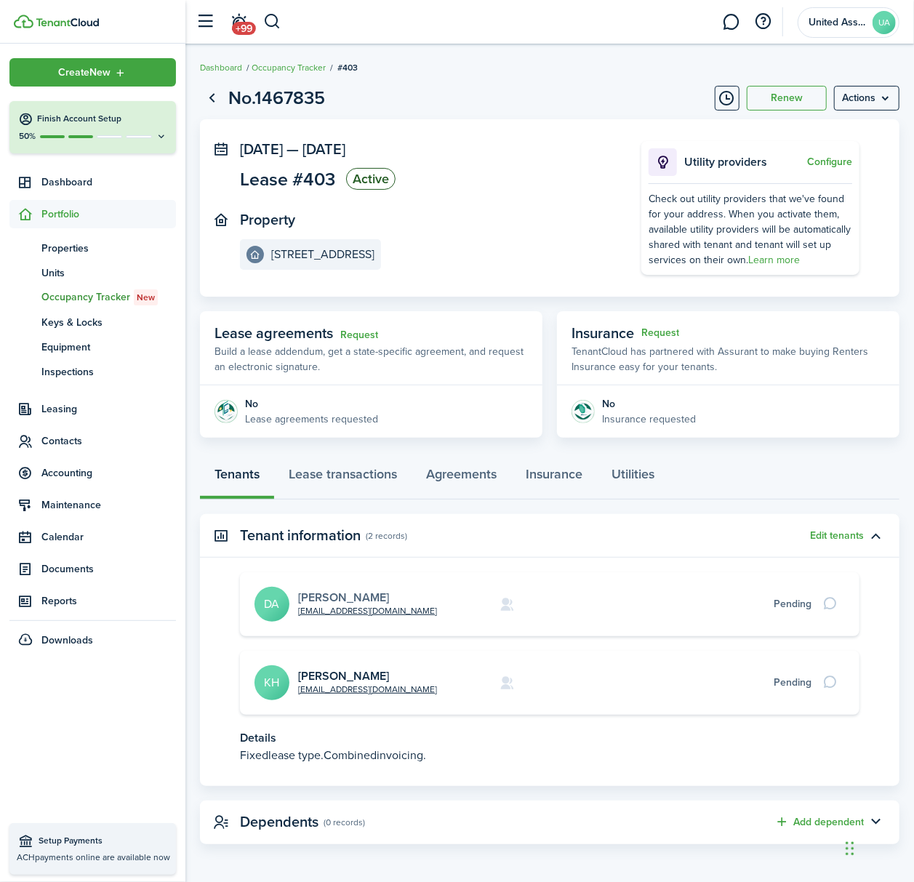
click at [333, 595] on link "[PERSON_NAME]" at bounding box center [343, 597] width 91 height 17
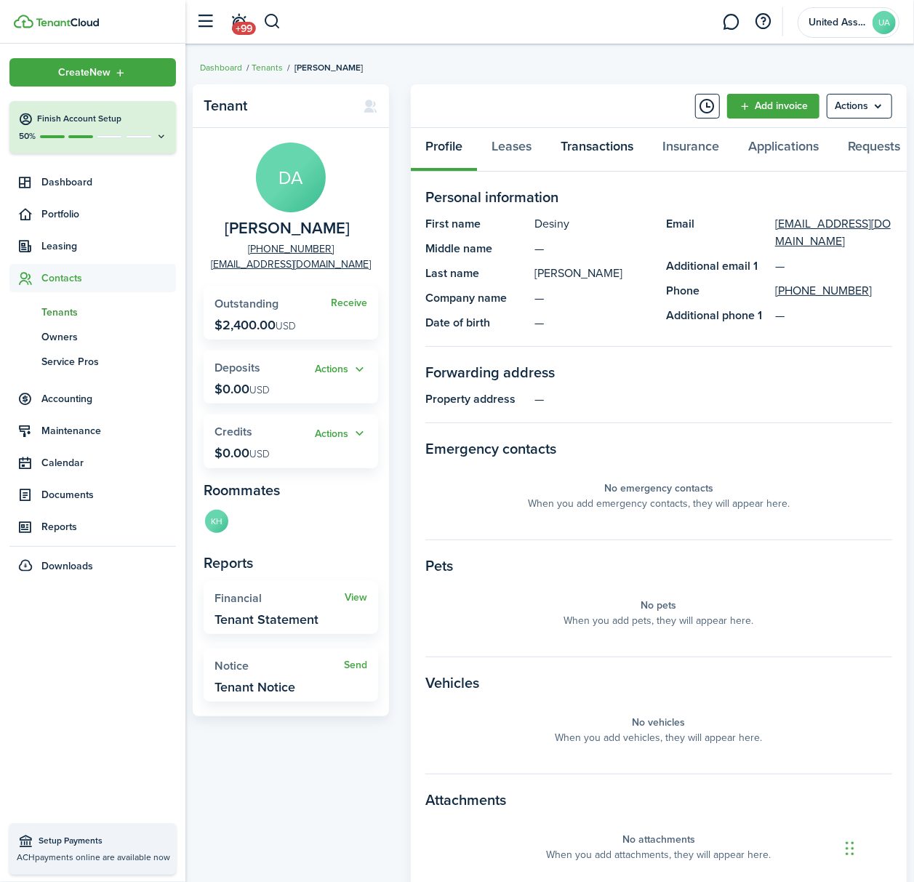
click at [597, 146] on link "Transactions" at bounding box center [597, 150] width 102 height 44
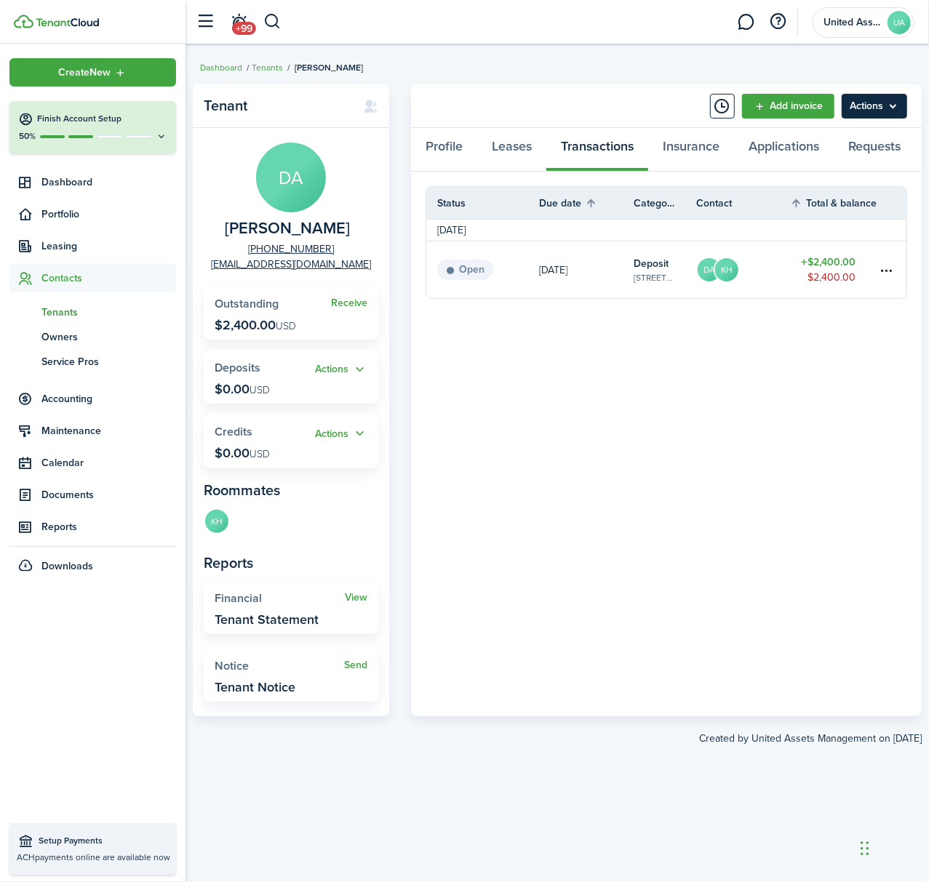
click at [851, 102] on menu-btn "Actions" at bounding box center [873, 106] width 65 height 25
click at [781, 105] on link "Add invoice" at bounding box center [788, 106] width 92 height 25
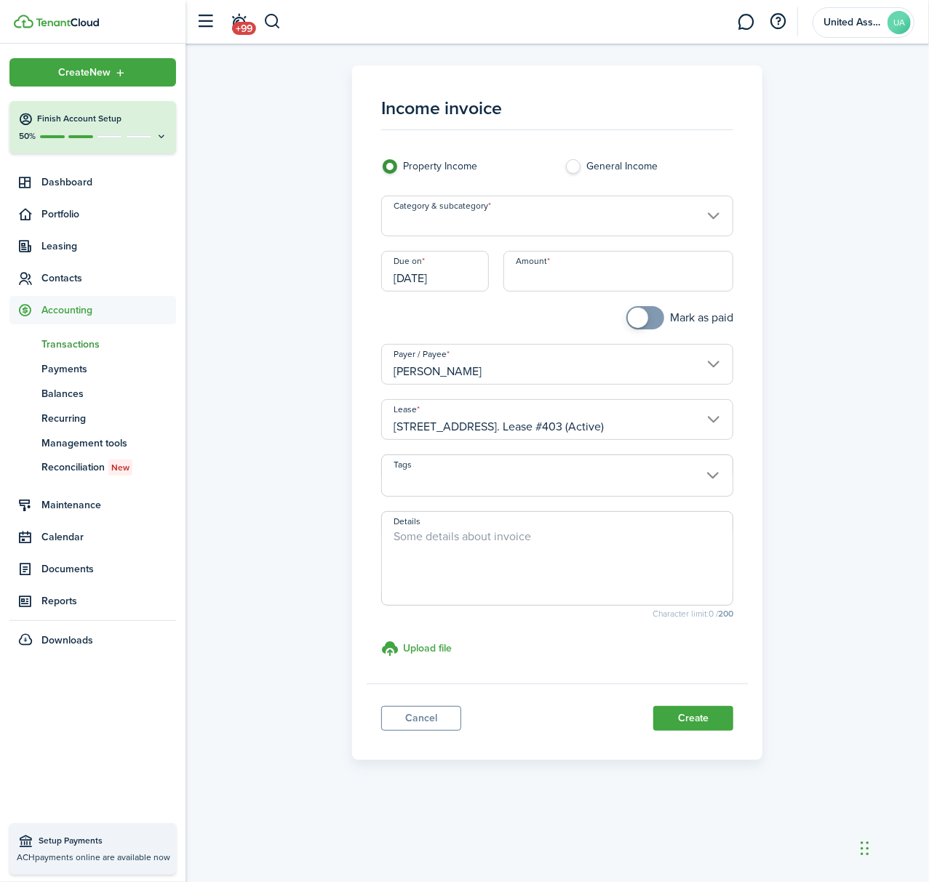
click at [506, 224] on input "Category & subcategory" at bounding box center [557, 216] width 353 height 41
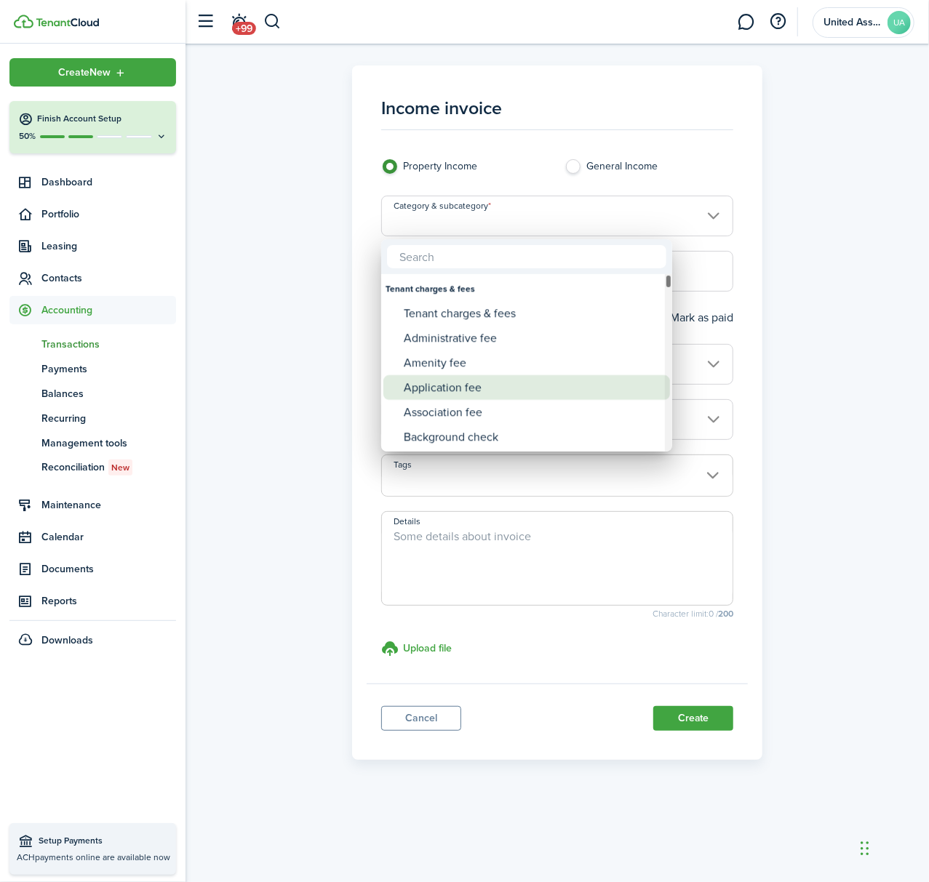
click at [513, 399] on div "Application fee" at bounding box center [532, 387] width 257 height 25
type input "Tenant charges & fees / Application fee"
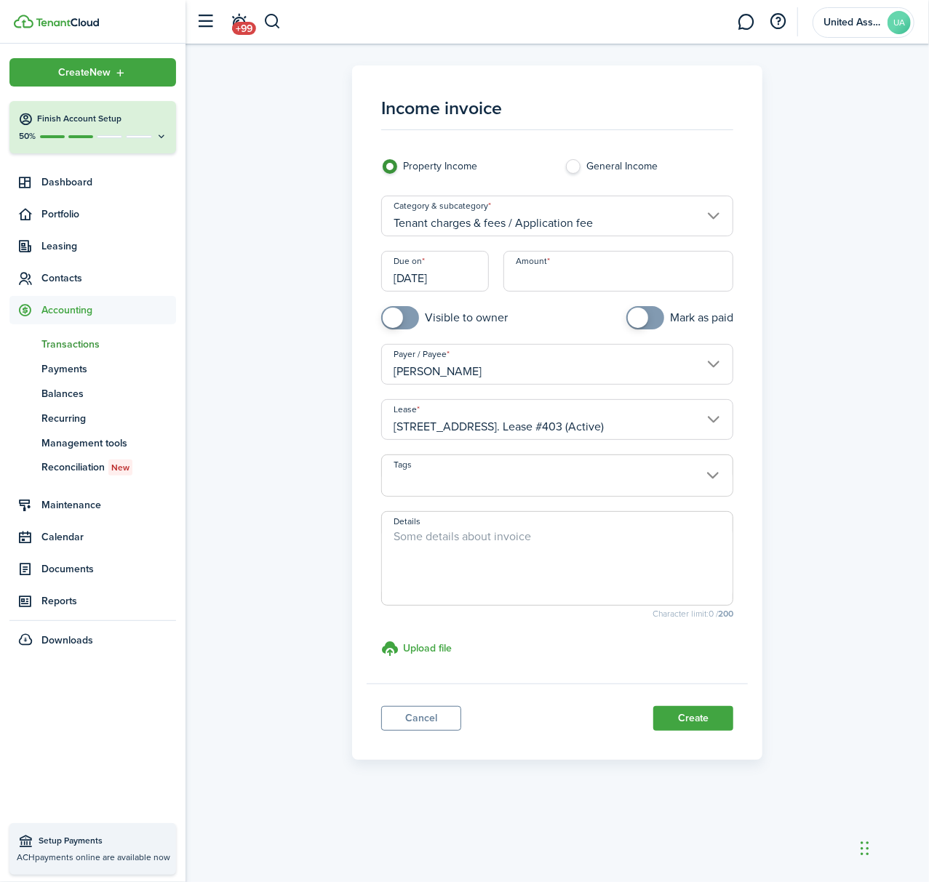
click at [556, 271] on input "Amount" at bounding box center [618, 271] width 230 height 41
type input "$200.00"
click at [484, 543] on textarea "Details" at bounding box center [557, 563] width 351 height 70
type textarea "Application fee for Desiny & Kentrell"
checkbox input "true"
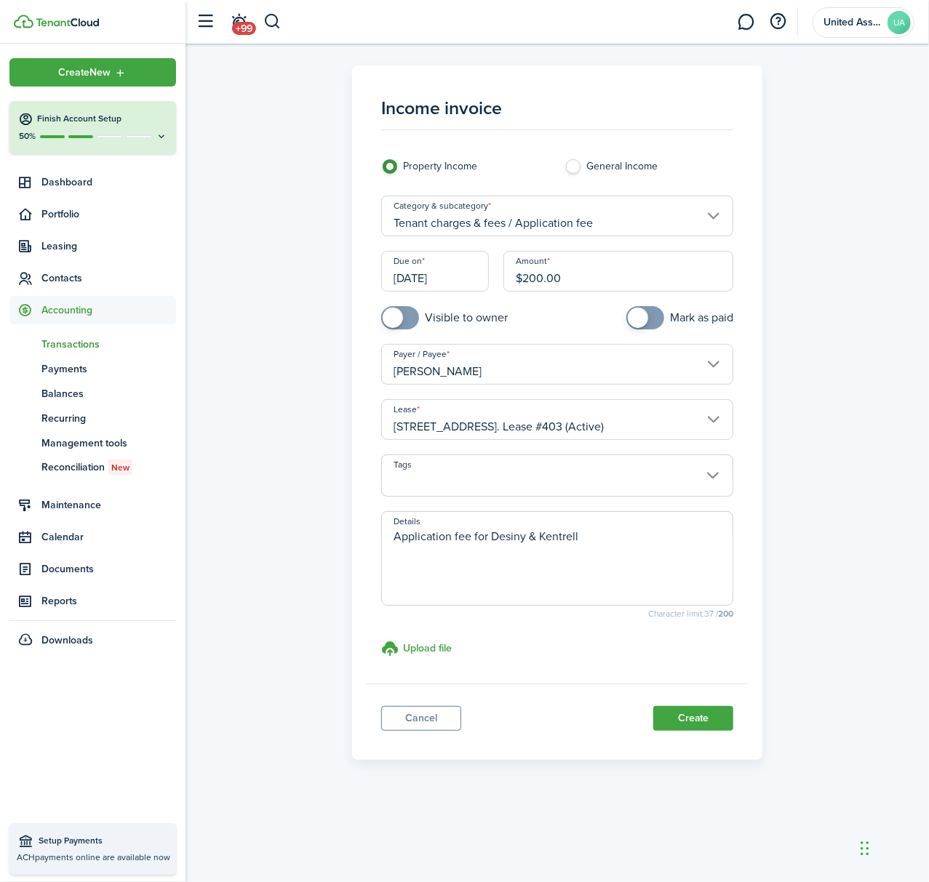
click at [652, 310] on span at bounding box center [645, 317] width 15 height 23
click at [684, 740] on panel-main-footer "Cancel Create" at bounding box center [558, 715] width 382 height 62
click at [693, 724] on button "Create" at bounding box center [693, 718] width 80 height 25
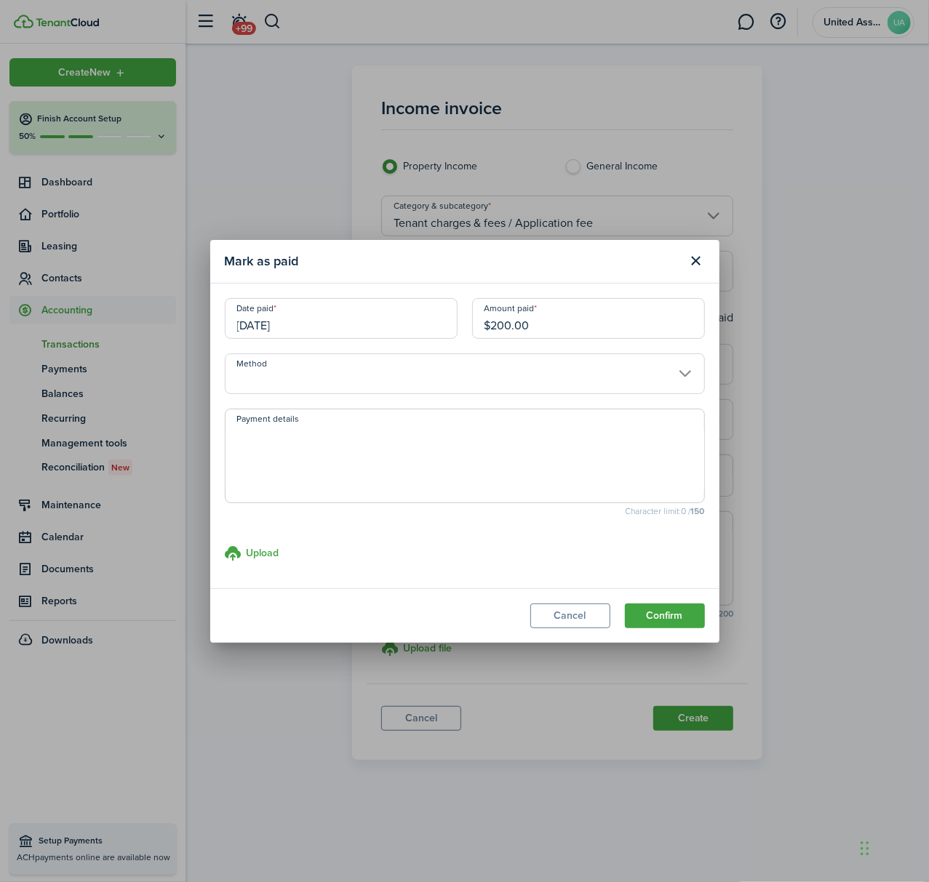
click at [292, 324] on input "[DATE]" at bounding box center [341, 318] width 233 height 41
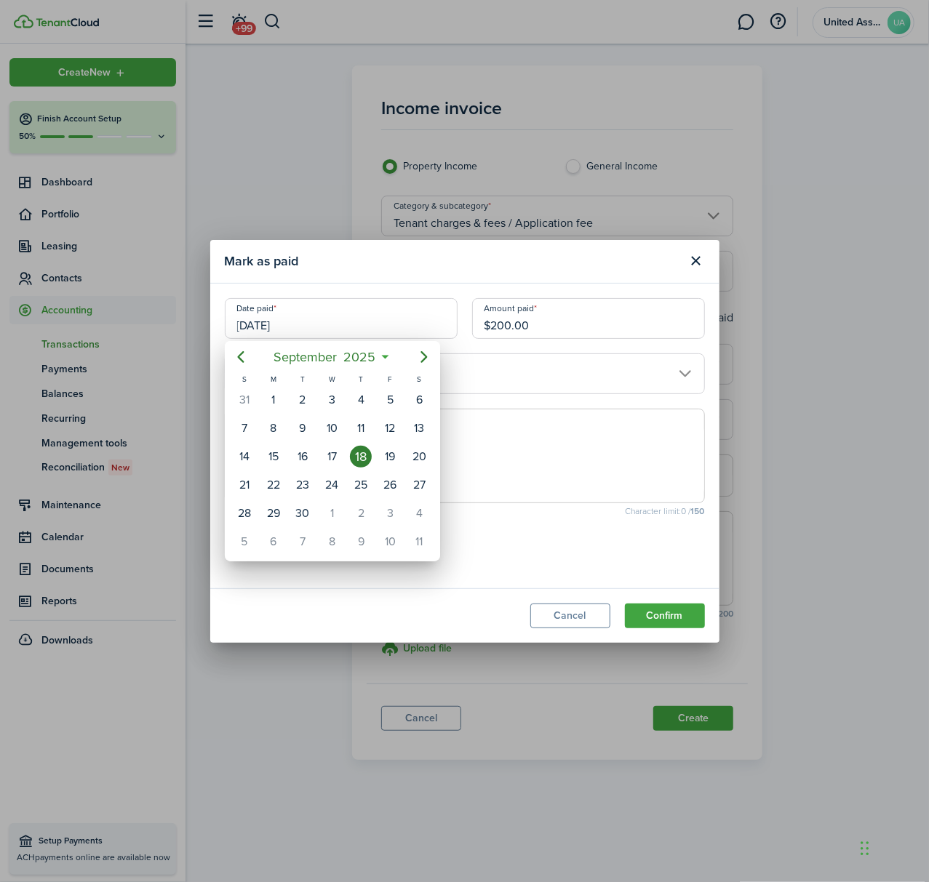
click at [524, 373] on div at bounding box center [464, 441] width 1161 height 1115
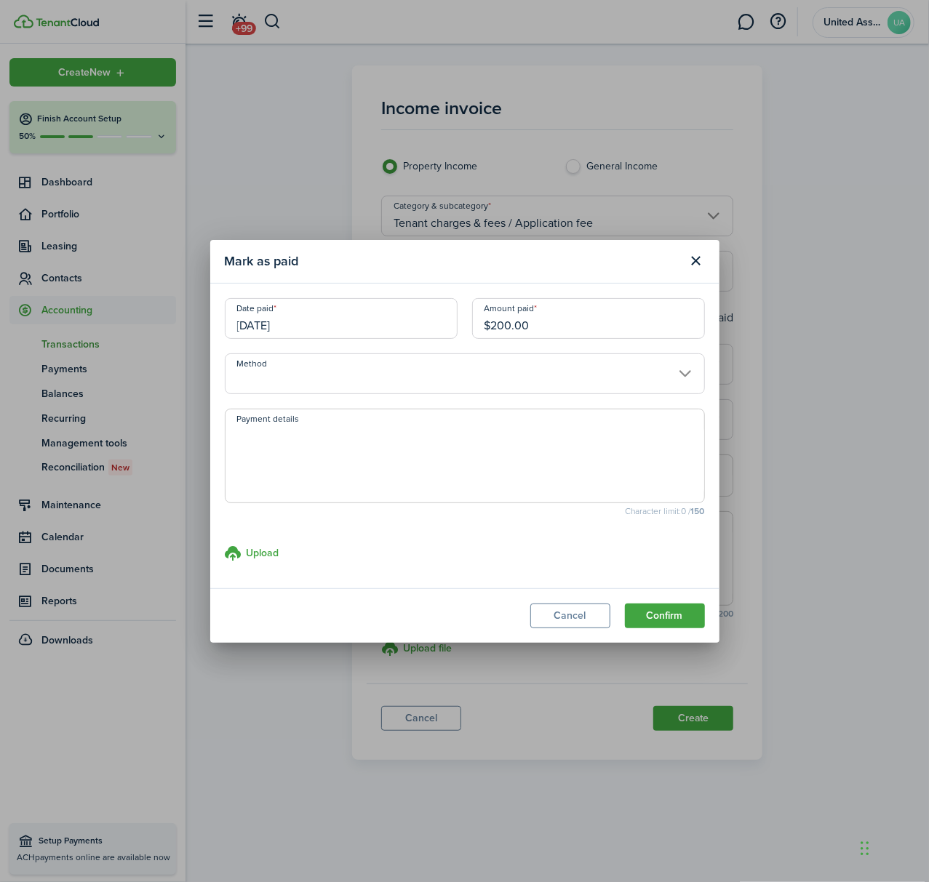
click at [524, 375] on input "Method" at bounding box center [465, 373] width 480 height 41
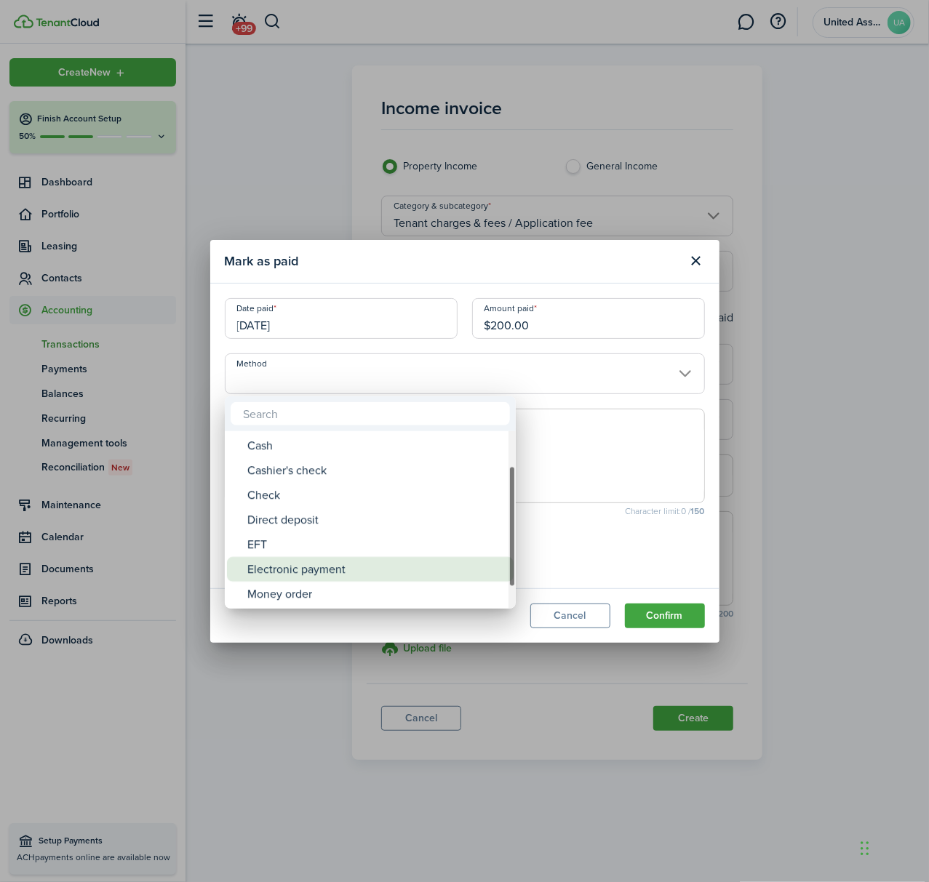
click at [304, 561] on div "Electronic payment" at bounding box center [375, 569] width 257 height 25
type input "Electronic payment"
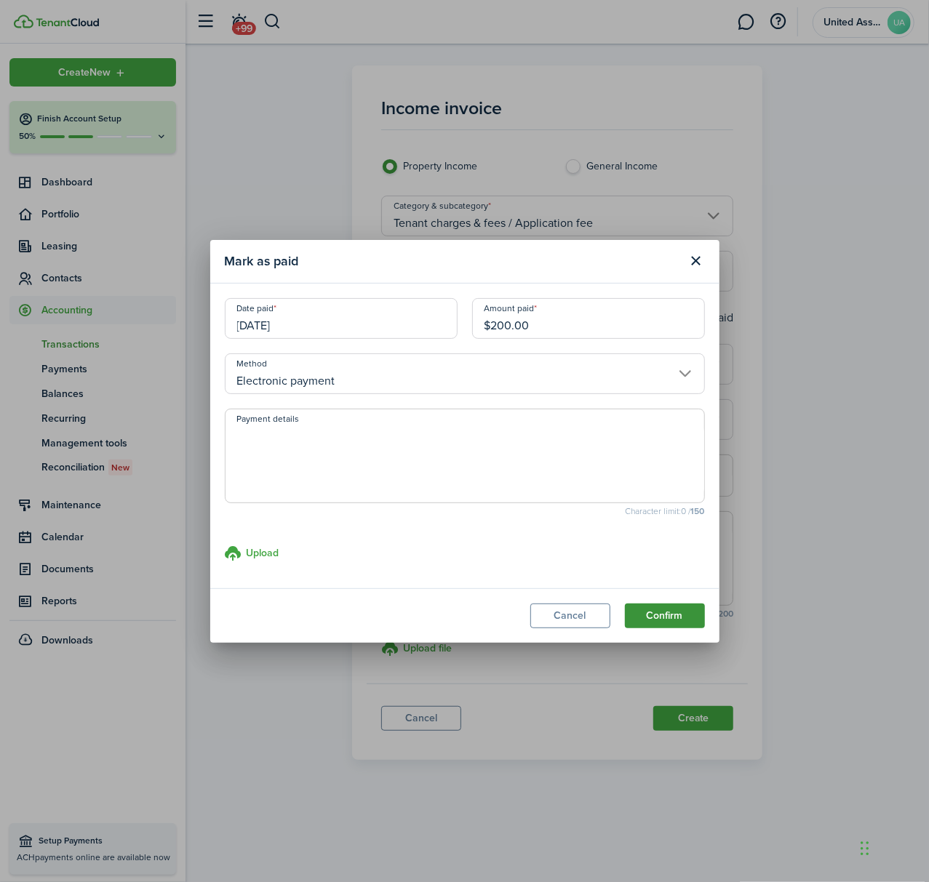
click at [697, 612] on button "Confirm" at bounding box center [665, 616] width 80 height 25
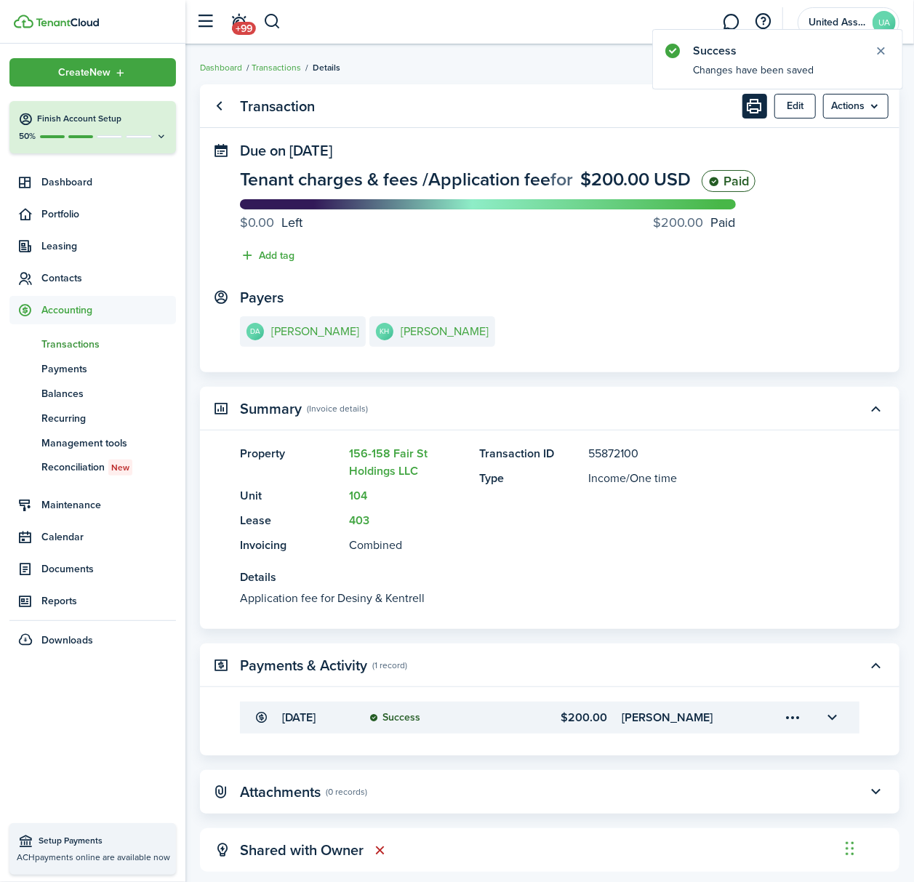
click at [755, 111] on button "Print" at bounding box center [755, 106] width 25 height 25
click at [332, 339] on link "DA [PERSON_NAME]" at bounding box center [303, 331] width 126 height 31
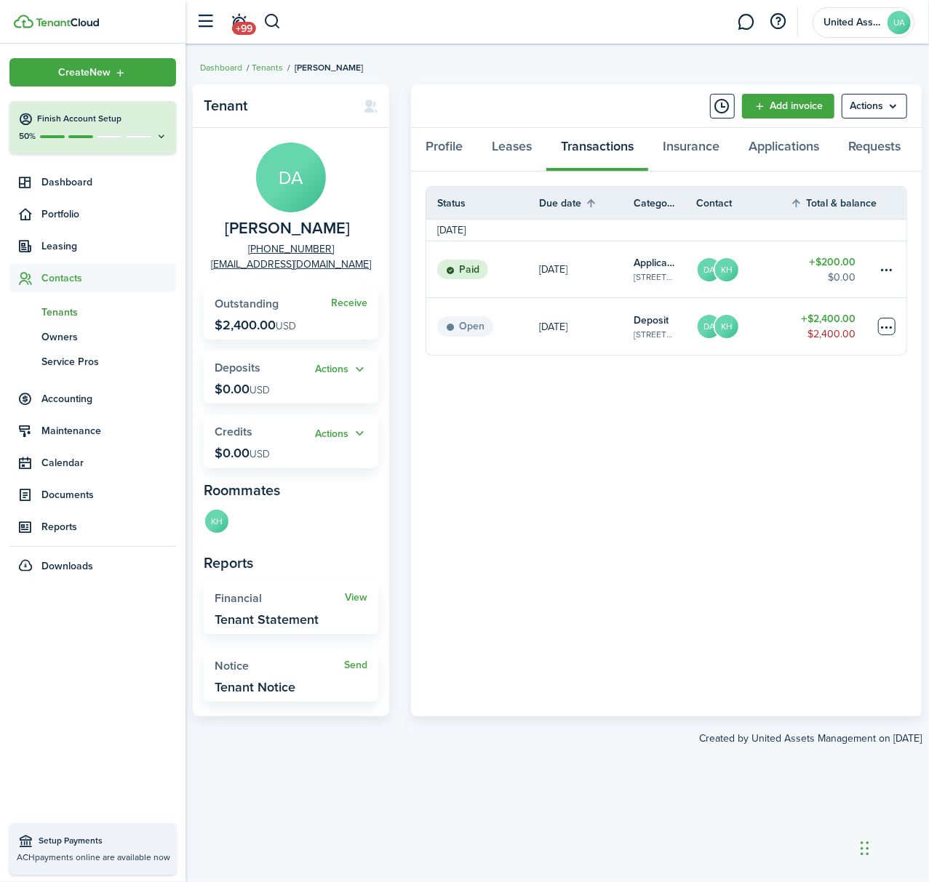
click at [879, 327] on table-menu-btn-icon at bounding box center [886, 326] width 17 height 17
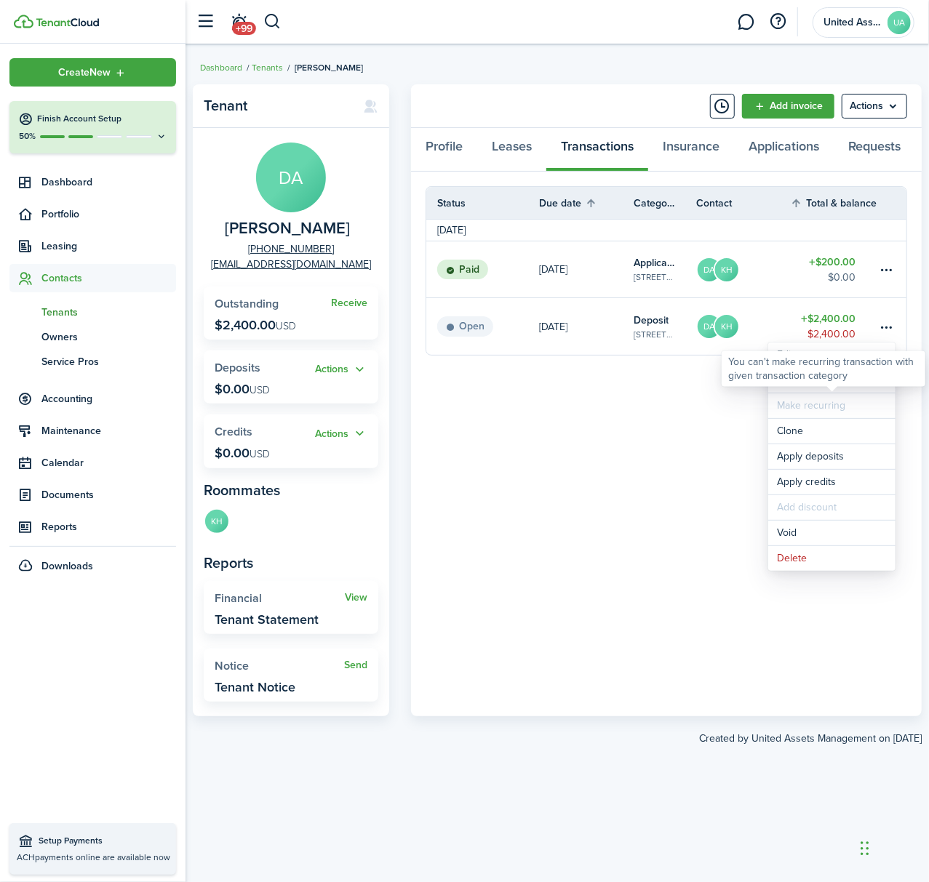
click at [819, 382] on div "You can't make recurring transaction with given transaction category" at bounding box center [823, 368] width 191 height 28
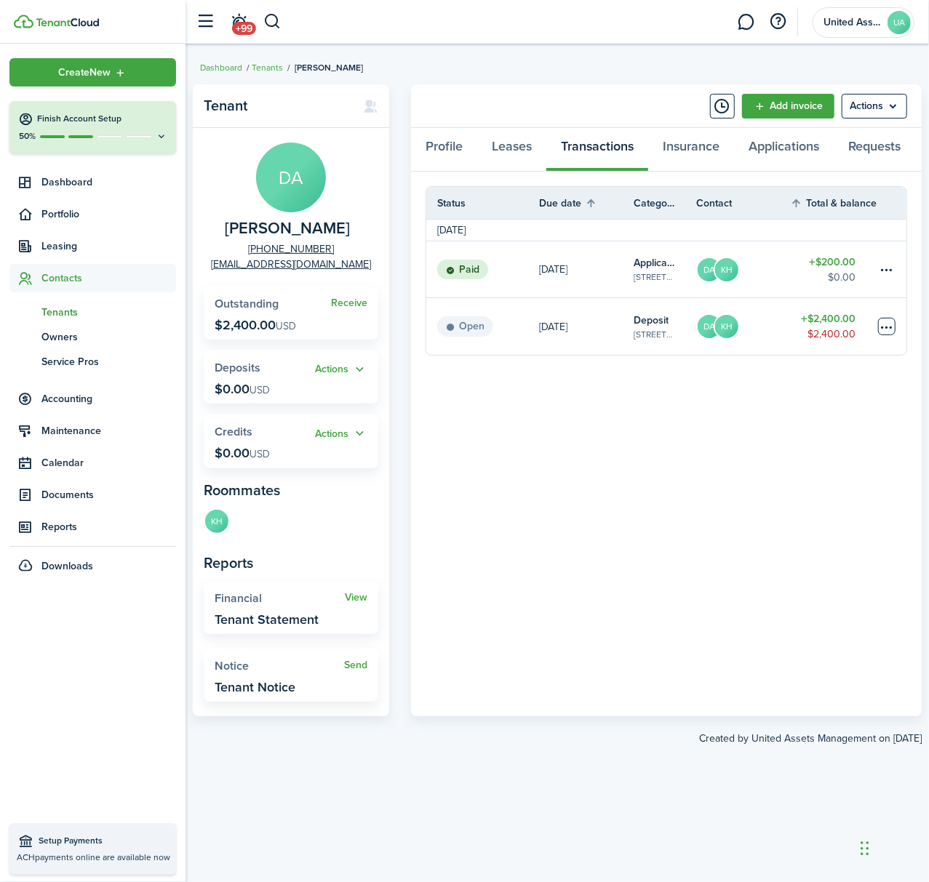
click at [879, 324] on table-menu-btn-icon "Open menu" at bounding box center [886, 326] width 17 height 17
click at [831, 376] on link "Mark as paid" at bounding box center [831, 380] width 127 height 25
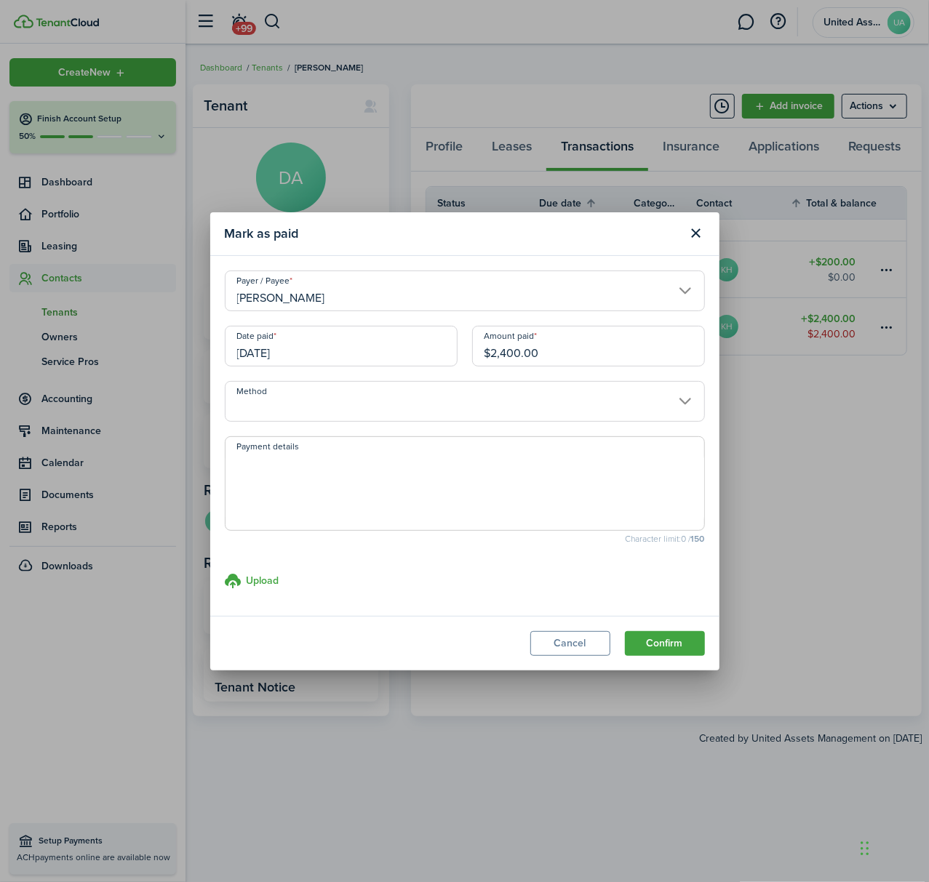
click at [341, 348] on input "[DATE]" at bounding box center [341, 346] width 233 height 41
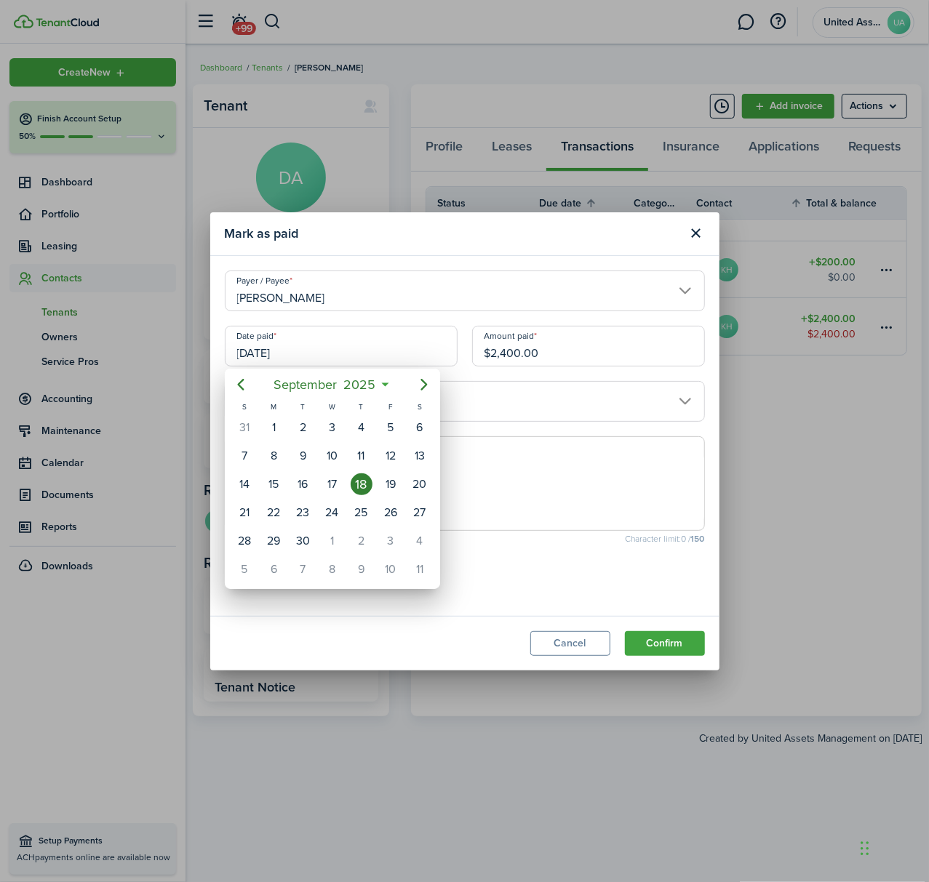
click at [507, 384] on div at bounding box center [464, 441] width 1161 height 1115
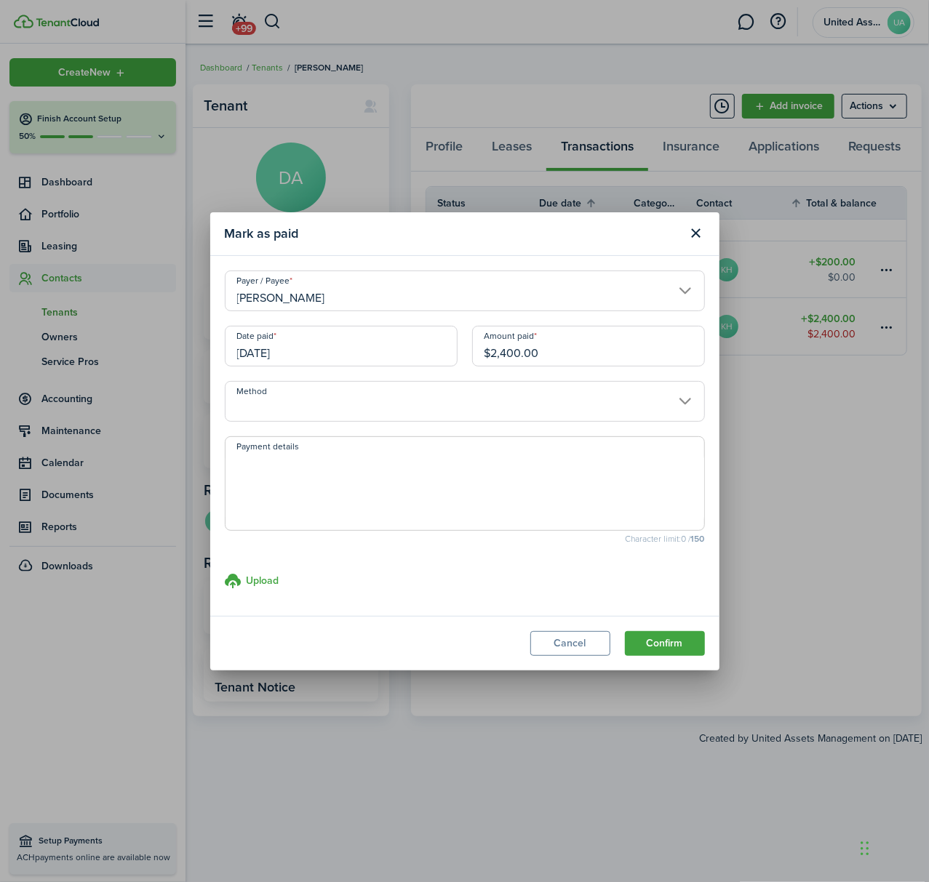
click at [506, 403] on input "Method" at bounding box center [465, 401] width 480 height 41
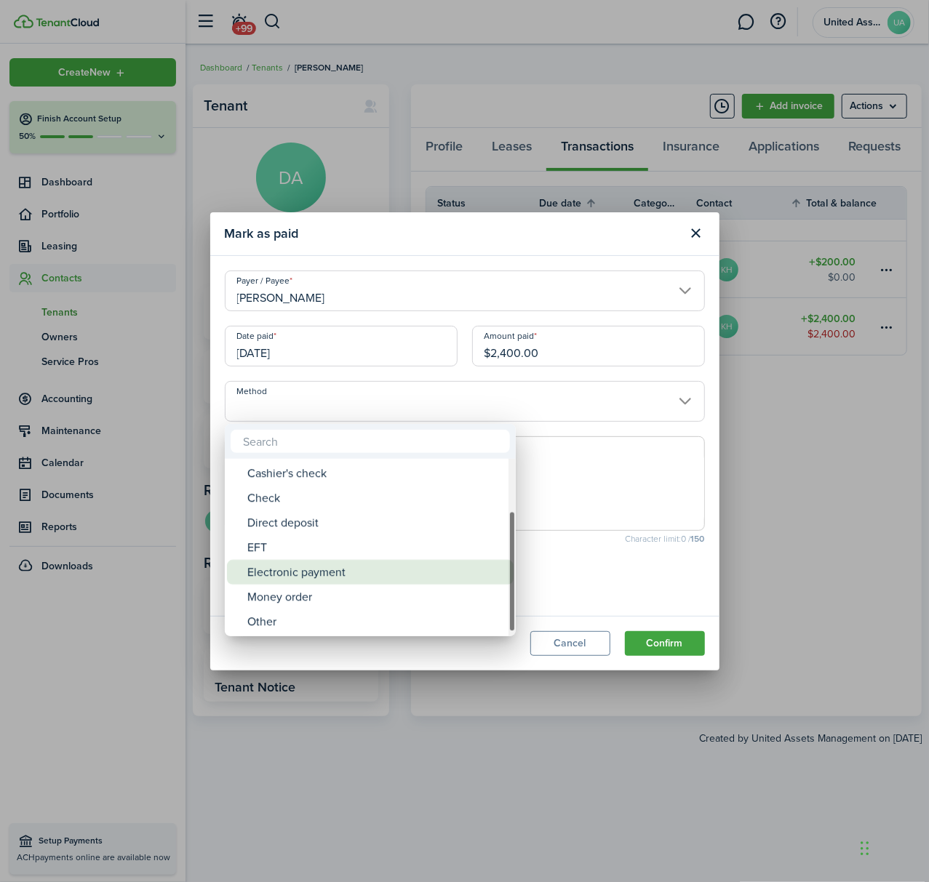
click at [365, 564] on div "Electronic payment" at bounding box center [375, 572] width 257 height 25
type input "Electronic payment"
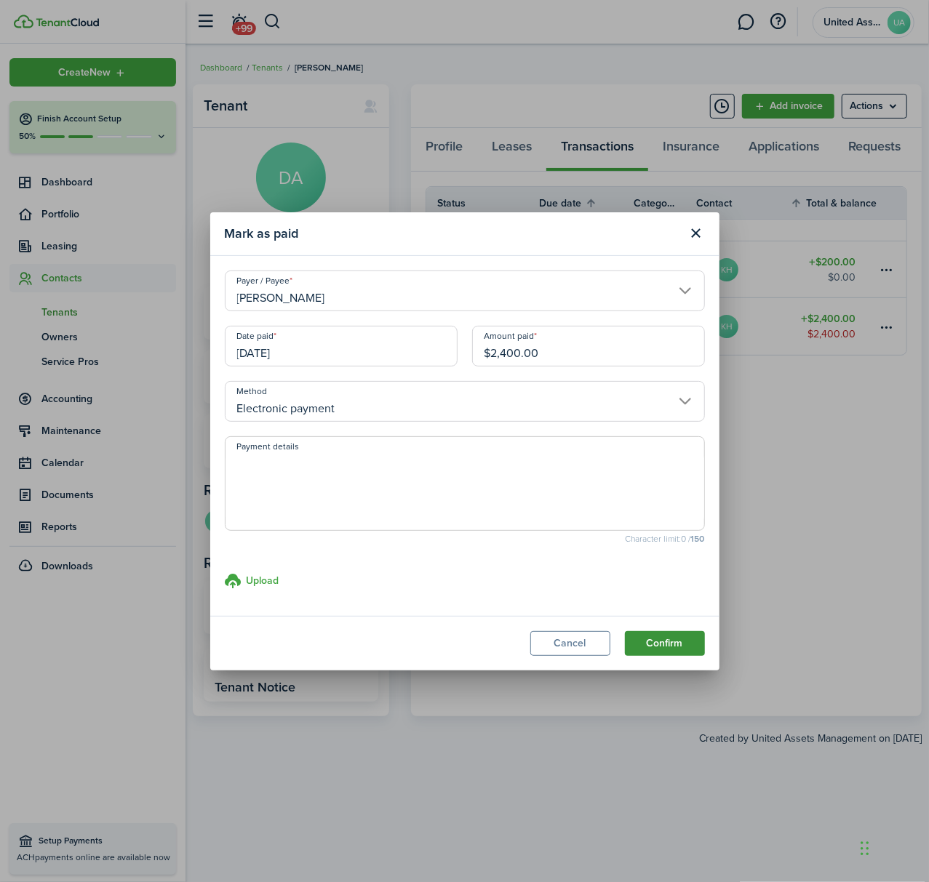
click at [647, 637] on button "Confirm" at bounding box center [665, 643] width 80 height 25
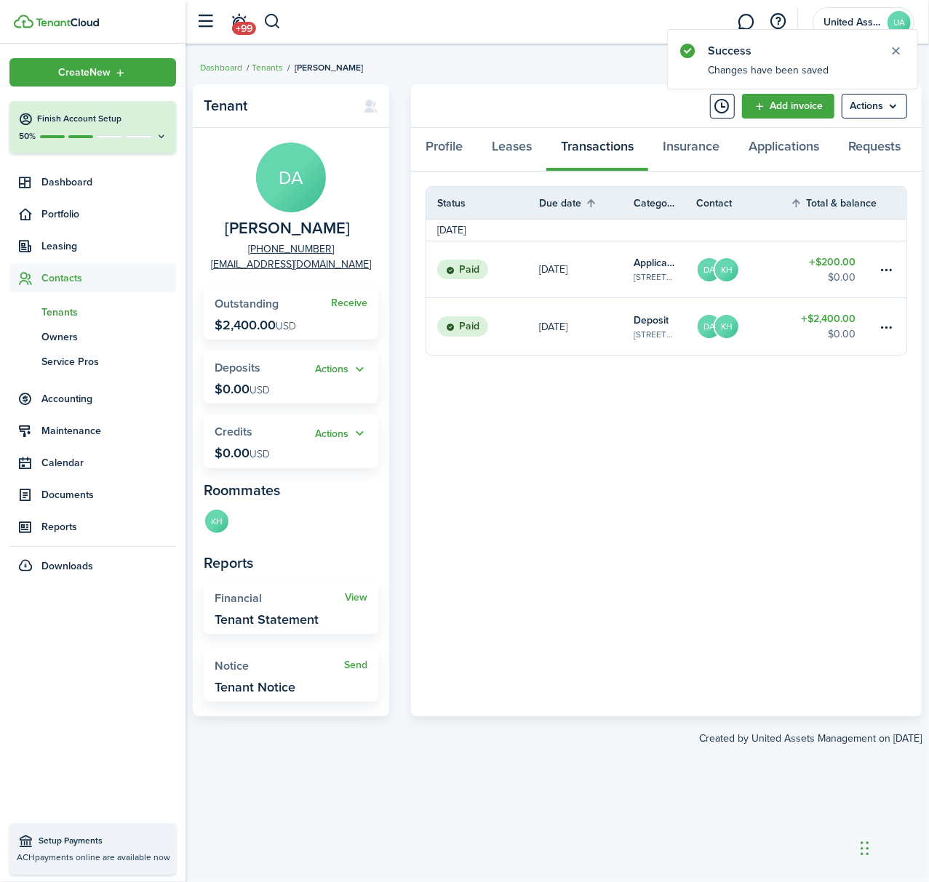
drag, startPoint x: 661, startPoint y: 335, endPoint x: 659, endPoint y: 344, distance: 9.7
click at [661, 337] on table-subtitle "[STREET_ADDRESS]" at bounding box center [653, 334] width 41 height 13
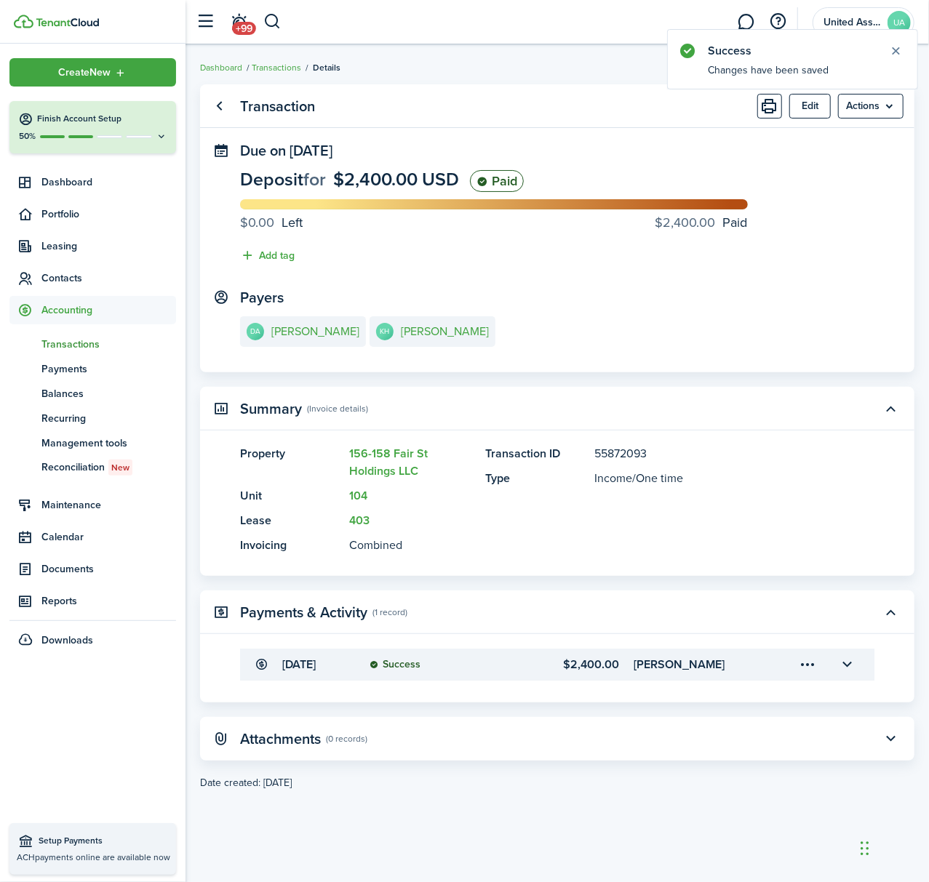
click at [751, 105] on panel-main-header "Transaction Edit Actions" at bounding box center [557, 106] width 714 height 44
click at [771, 119] on panel-main-header "Transaction Edit Actions" at bounding box center [557, 106] width 714 height 44
click at [766, 109] on button "Print" at bounding box center [769, 106] width 25 height 25
